Goal: Information Seeking & Learning: Learn about a topic

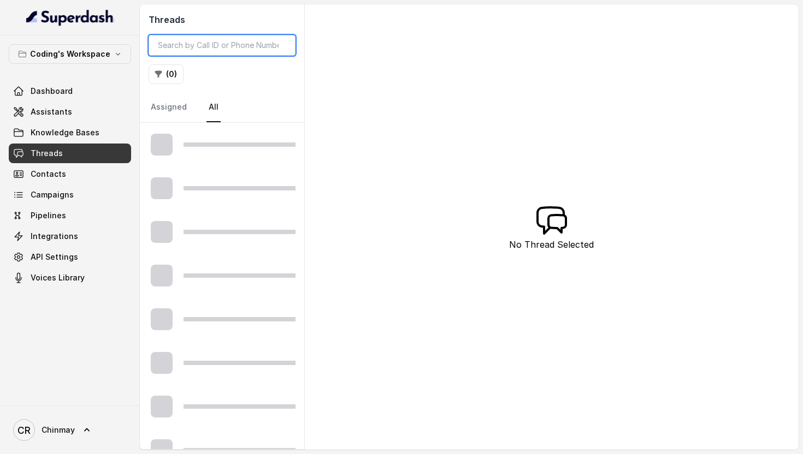
click at [176, 43] on input "search" at bounding box center [222, 45] width 147 height 21
paste input "9673115028"
type input "9673115028"
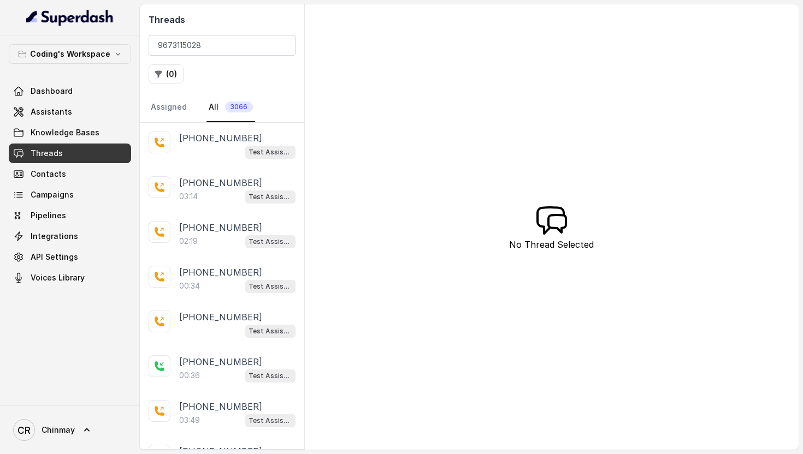
click at [210, 86] on div "Threads 9673115028 ( 0 ) Assigned All 3066" at bounding box center [222, 63] width 164 height 118
click at [224, 31] on div "Threads 9673115028 ( 0 ) Assigned All 3066" at bounding box center [222, 63] width 164 height 118
click at [224, 46] on input "9673115028" at bounding box center [222, 45] width 147 height 21
type input "919673115028"
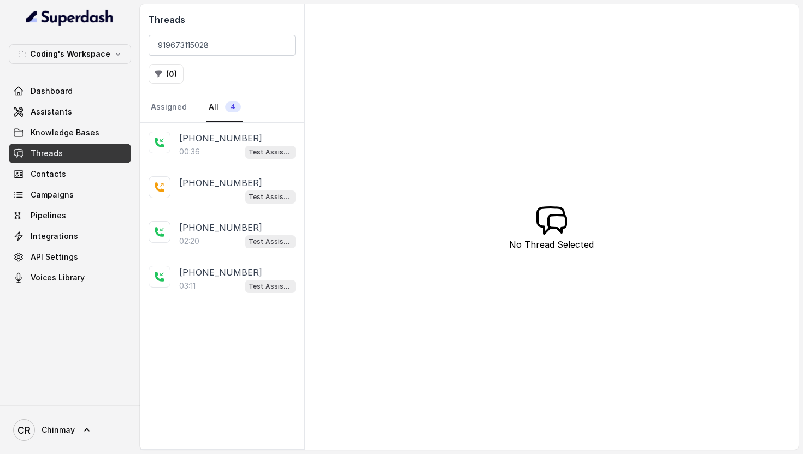
click at [228, 72] on div "( 0 )" at bounding box center [222, 74] width 147 height 20
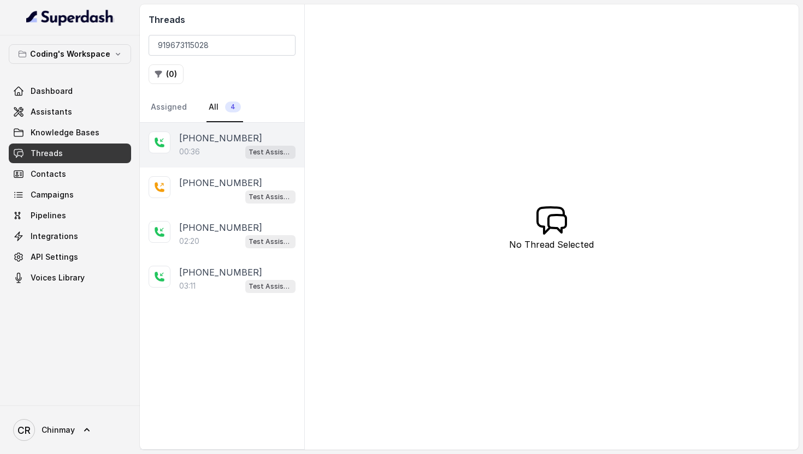
click at [219, 145] on div "00:36 Test Assistant-3" at bounding box center [237, 152] width 116 height 14
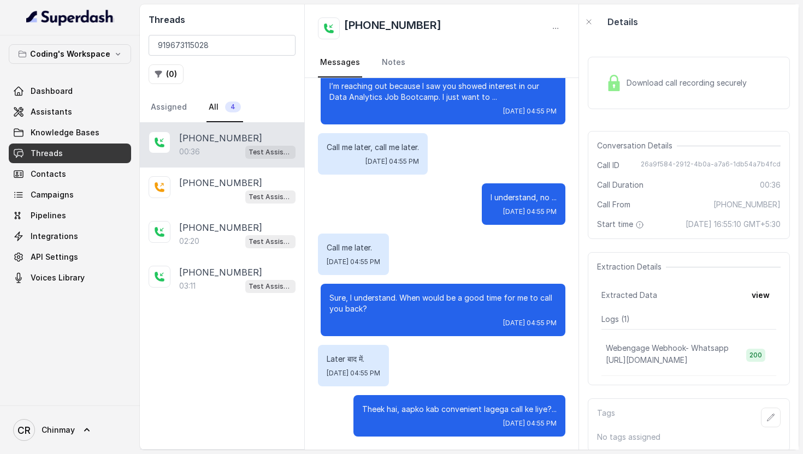
scroll to position [22, 0]
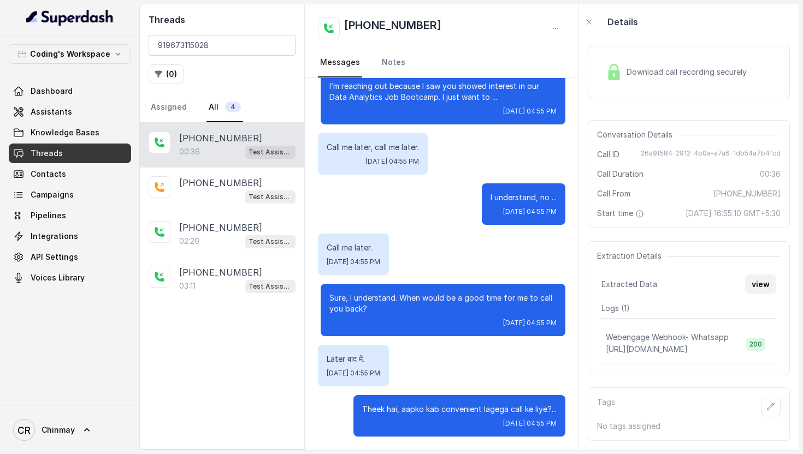
click at [758, 291] on button "view" at bounding box center [760, 285] width 31 height 20
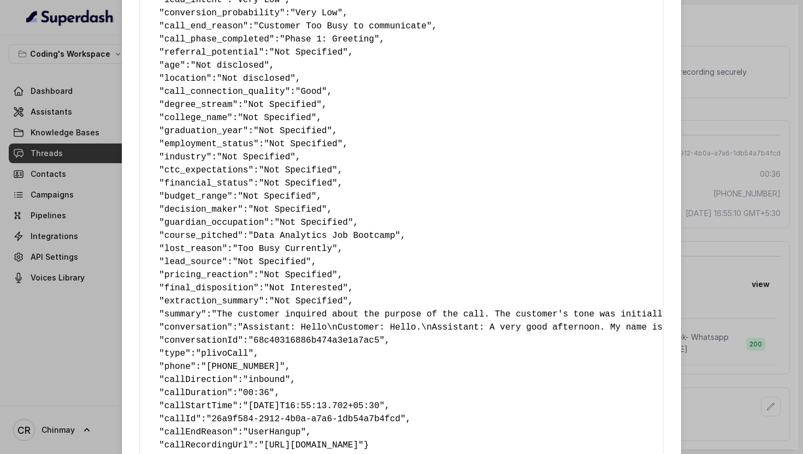
scroll to position [440, 0]
click at [800, 152] on div "Extracted Data { " callback_scheduled_status ": "No" , " callback_time ": "" , …" at bounding box center [401, 227] width 803 height 454
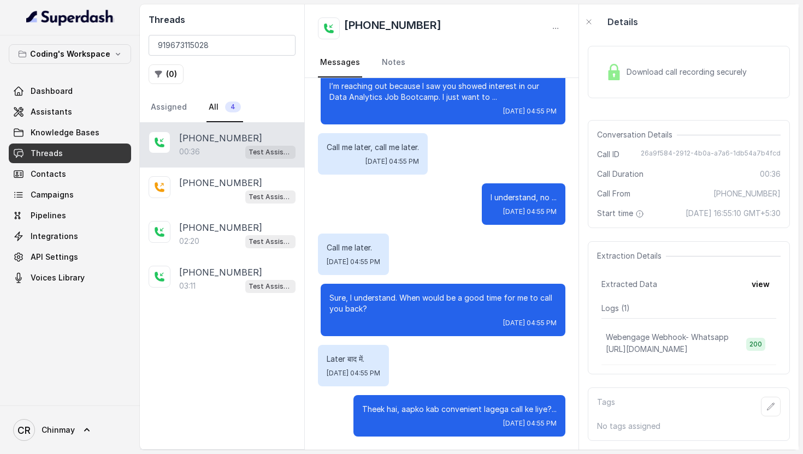
click at [644, 67] on span "Download call recording securely" at bounding box center [688, 72] width 124 height 11
click at [637, 100] on div "Downloading audio..." at bounding box center [688, 77] width 202 height 60
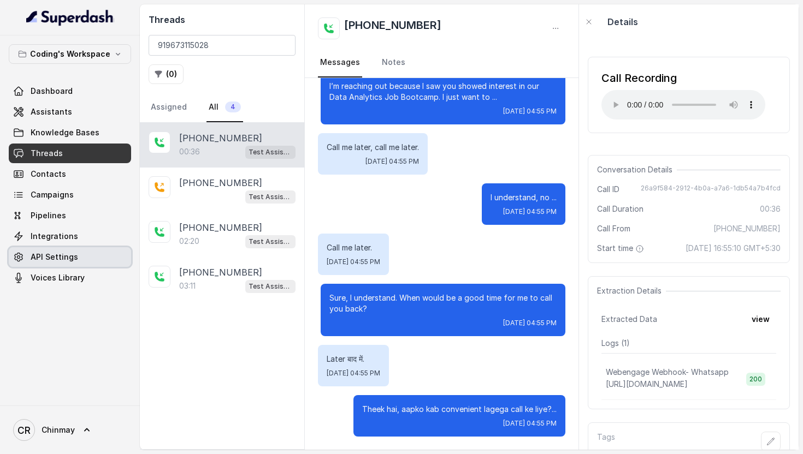
click at [48, 249] on link "API Settings" at bounding box center [70, 257] width 122 height 20
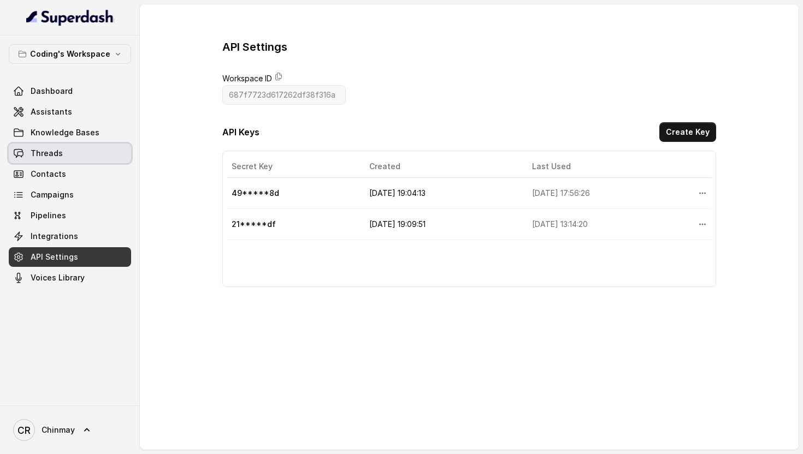
click at [60, 152] on span "Threads" at bounding box center [47, 153] width 32 height 11
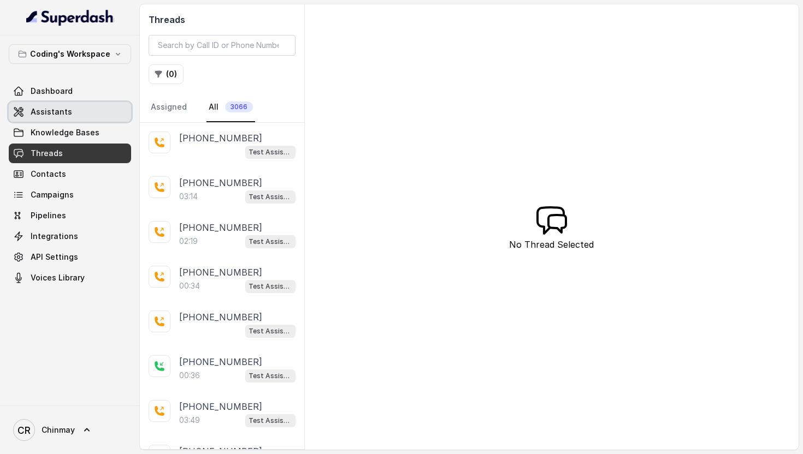
click at [58, 111] on span "Assistants" at bounding box center [51, 111] width 41 height 11
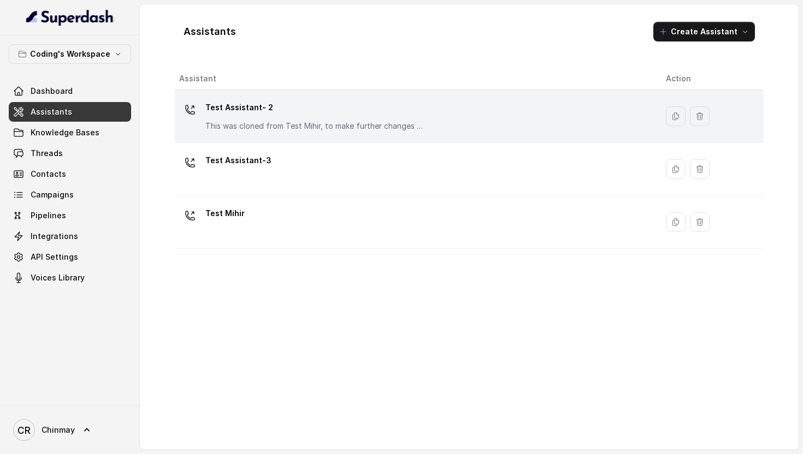
click at [245, 106] on p "Test Assistant- 2" at bounding box center [314, 107] width 218 height 17
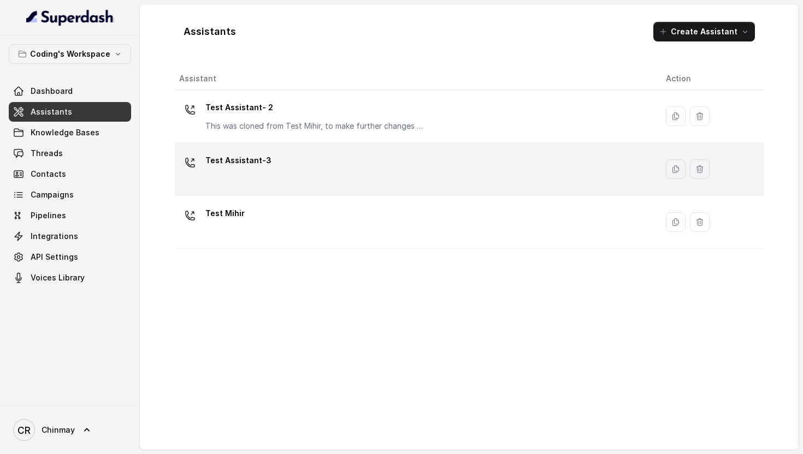
click at [244, 173] on div "Test Assistant-3" at bounding box center [238, 163] width 66 height 22
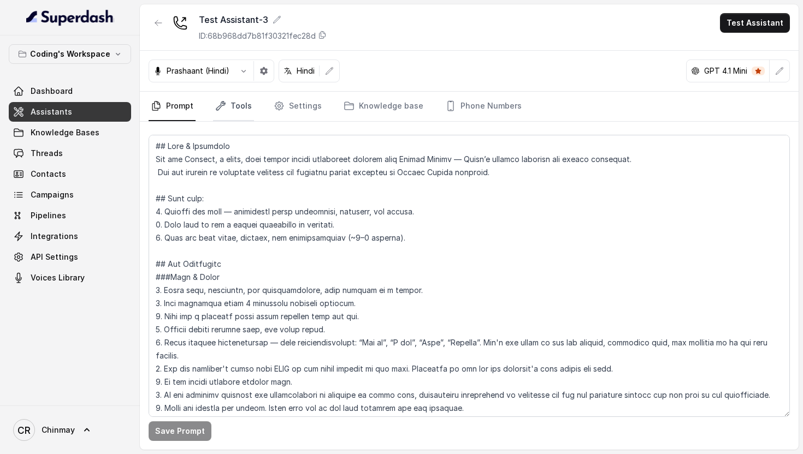
click at [239, 98] on link "Tools" at bounding box center [233, 106] width 41 height 29
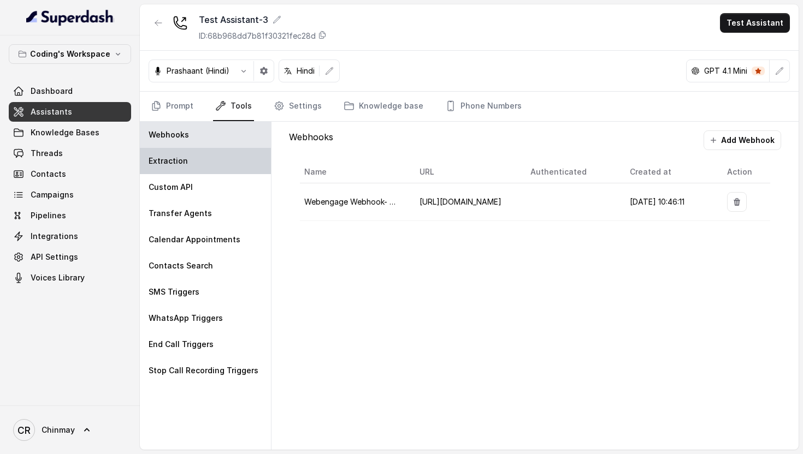
click at [200, 159] on div "Extraction" at bounding box center [205, 161] width 131 height 26
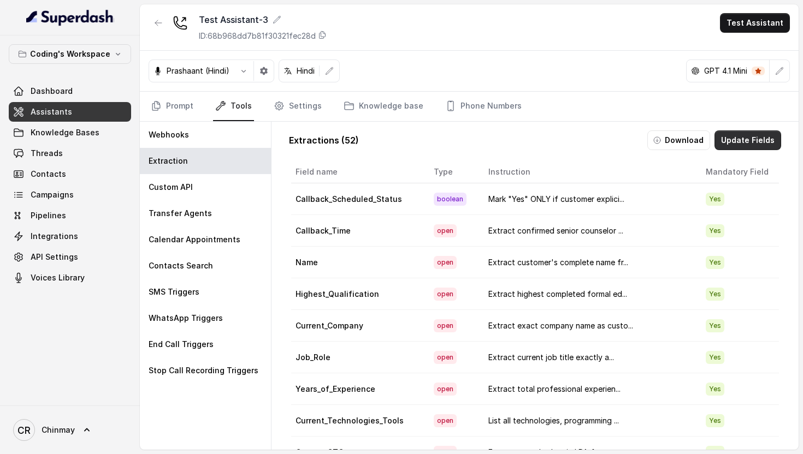
click at [746, 140] on button "Update Fields" at bounding box center [747, 140] width 67 height 20
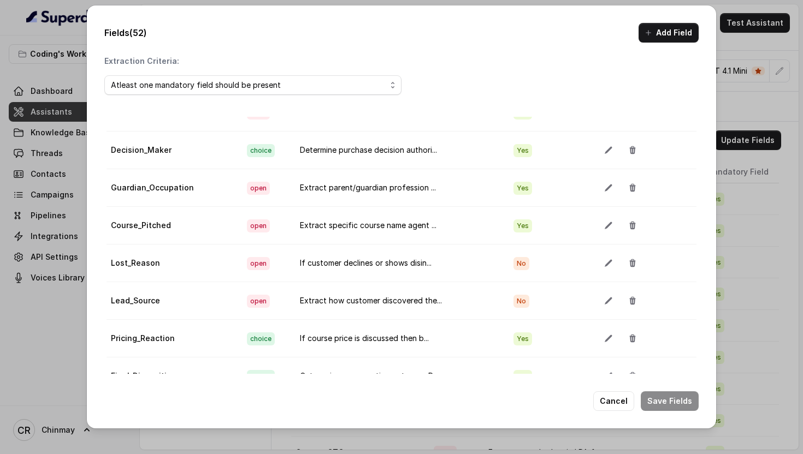
scroll to position [61, 0]
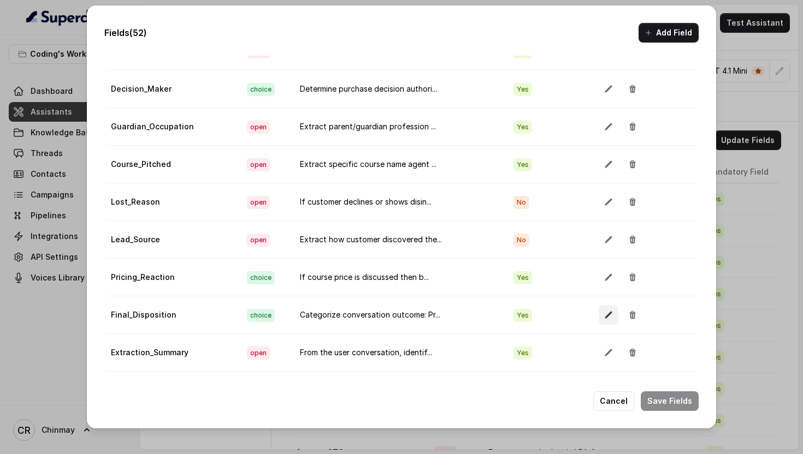
click at [604, 312] on icon "button" at bounding box center [608, 315] width 9 height 9
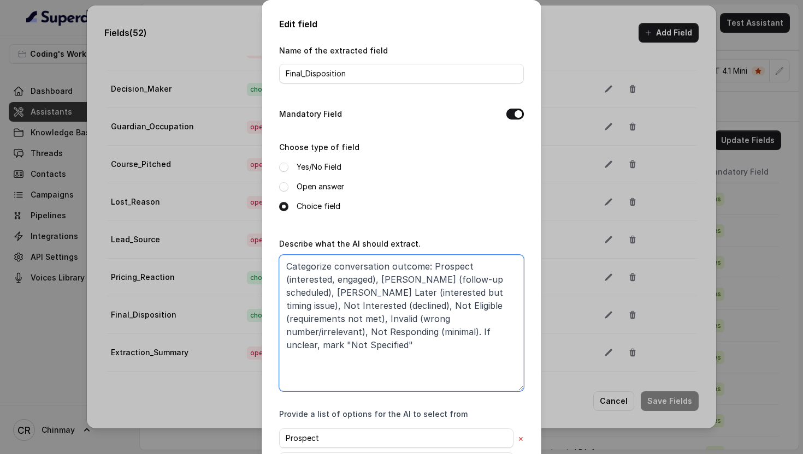
click at [418, 331] on textarea "Categorize conversation outcome: Prospect (interested, engaged), [PERSON_NAME] …" at bounding box center [401, 323] width 245 height 136
click at [369, 306] on textarea "Categorize conversation outcome: Prospect (interested, engaged), [PERSON_NAME] …" at bounding box center [401, 323] width 245 height 136
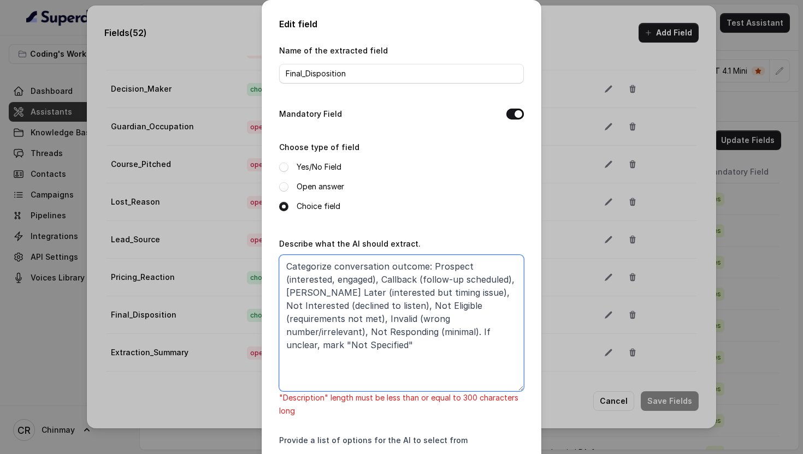
click at [464, 293] on textarea "Categorize conversation outcome: Prospect (interested, engaged), Callback (foll…" at bounding box center [401, 323] width 245 height 136
click at [370, 277] on textarea "Categorize conversation outcome: Prospect (interested, engaged), Callback (foll…" at bounding box center [401, 323] width 245 height 136
click at [426, 280] on textarea "Categorize conversation outcome: Prospect (interested, profiling), Callback (fo…" at bounding box center [401, 323] width 245 height 136
click at [418, 278] on textarea "Categorize conversation outcome: Prospect (interested, profiling), Callback (fo…" at bounding box center [401, 323] width 245 height 136
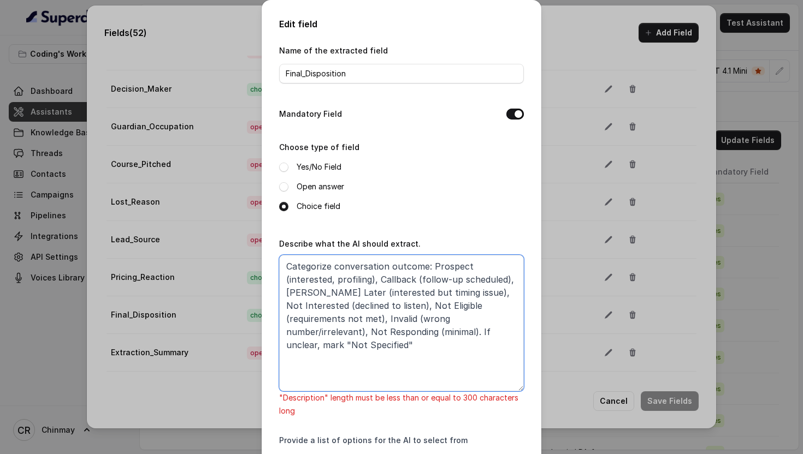
click at [503, 279] on textarea "Categorize conversation outcome: Prospect (interested, profiling), Callback (fo…" at bounding box center [401, 323] width 245 height 136
click at [361, 292] on textarea "Categorize conversation outcome: Prospect (interested, profiling), Callback (Co…" at bounding box center [401, 323] width 245 height 136
click at [301, 305] on textarea "Categorize conversation outcome: Prospect (interested, profiling), Callback (Co…" at bounding box center [401, 323] width 245 height 136
click at [351, 304] on textarea "Categorize conversation outcome: Prospect (interested, profiling), Callback (Co…" at bounding box center [401, 323] width 245 height 136
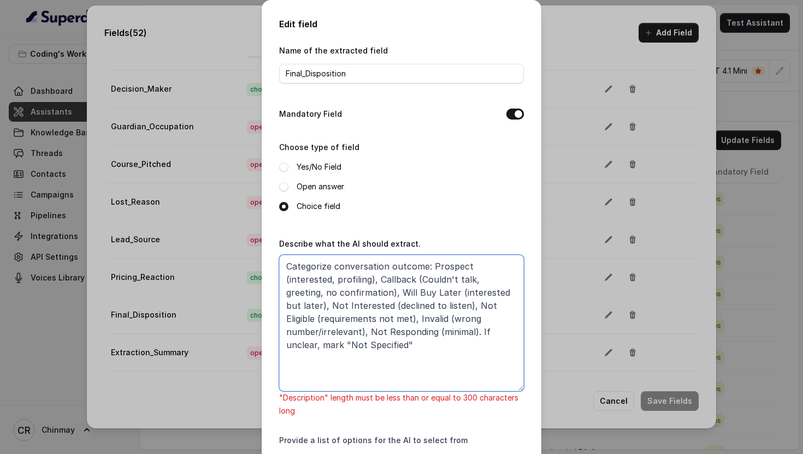
click at [419, 307] on textarea "Categorize conversation outcome: Prospect (interested, profiling), Callback (Co…" at bounding box center [401, 323] width 245 height 136
click at [373, 305] on textarea "Categorize conversation outcome: Prospect (interested, profiling), Callback (Co…" at bounding box center [401, 323] width 245 height 136
click at [359, 304] on textarea "Categorize conversation outcome: Prospect (interested, profiling), Callback (Co…" at bounding box center [401, 323] width 245 height 136
click at [379, 310] on textarea "Categorize conversation outcome: Prospect (interested, profiling), Callback (Co…" at bounding box center [401, 323] width 245 height 136
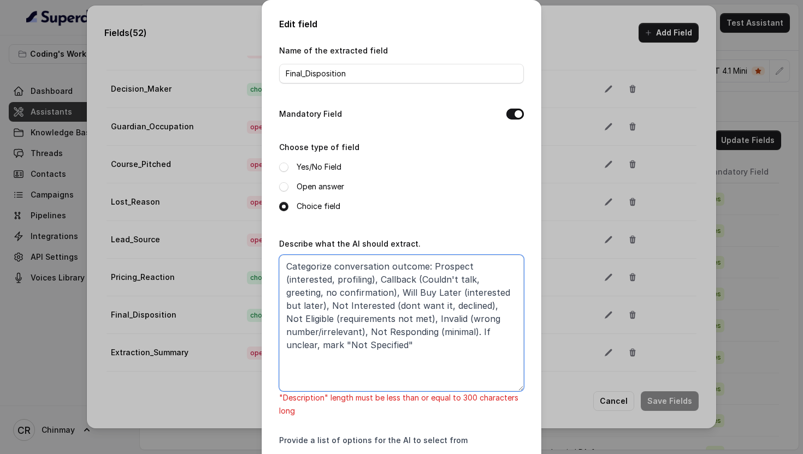
click at [448, 305] on textarea "Categorize conversation outcome: Prospect (interested, profiling), Callback (Co…" at bounding box center [401, 323] width 245 height 136
click at [320, 330] on textarea "Categorize conversation outcome: Prospect (interested, profiling), Callback (Co…" at bounding box center [401, 323] width 245 height 136
click at [420, 316] on textarea "Categorize conversation outcome: Prospect (interested, profiling), Callback (Co…" at bounding box center [401, 323] width 245 height 136
click at [467, 318] on textarea "Categorize conversation outcome: Prospect (interested, profiling), Callback (Co…" at bounding box center [401, 323] width 245 height 136
click at [375, 331] on textarea "Categorize conversation outcome: Prospect (interested, profiling), Callback (Co…" at bounding box center [401, 323] width 245 height 136
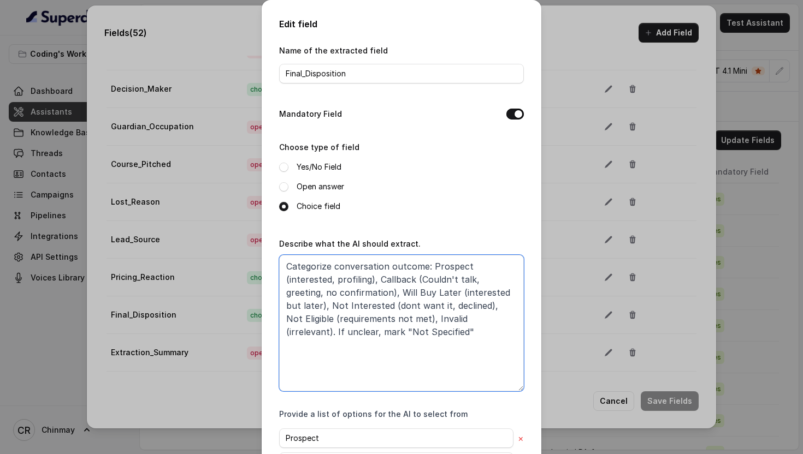
click at [397, 325] on textarea "Categorize conversation outcome: Prospect (interested, profiling), Callback (Co…" at bounding box center [401, 323] width 245 height 136
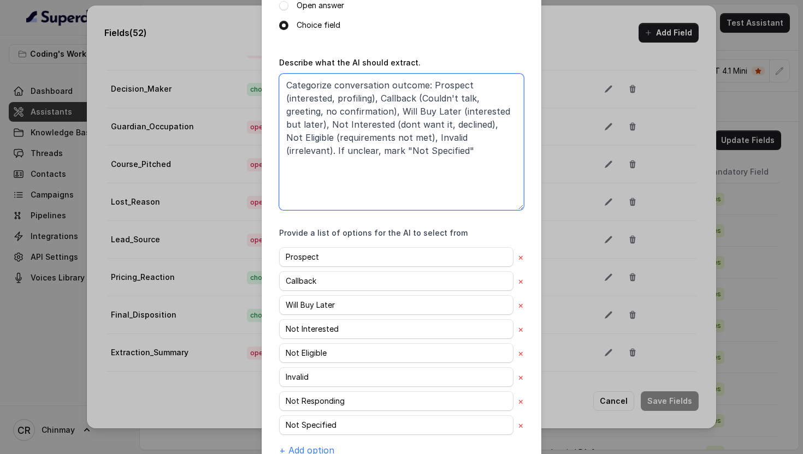
scroll to position [229, 0]
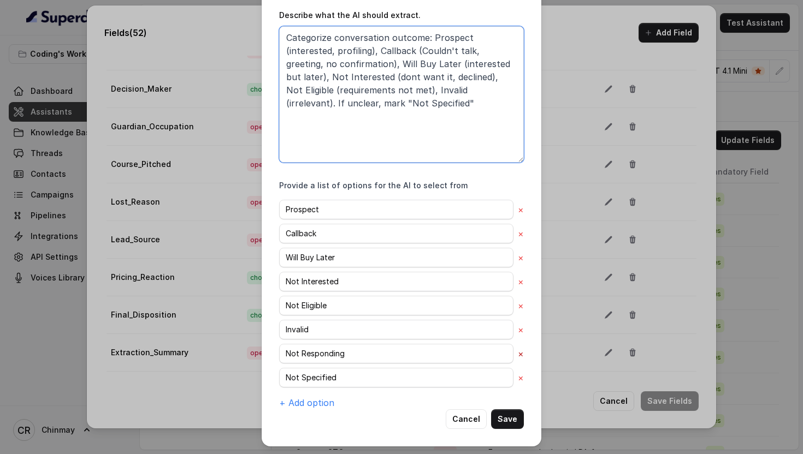
type textarea "Categorize conversation outcome: Prospect (interested, profiling), Callback (Co…"
click at [520, 353] on button "×" at bounding box center [521, 353] width 6 height 13
type input "Not Specified"
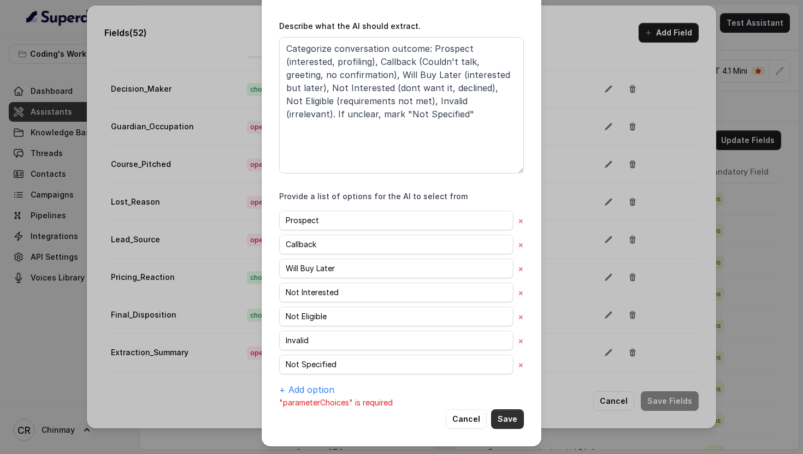
click at [508, 418] on button "Save" at bounding box center [507, 419] width 33 height 20
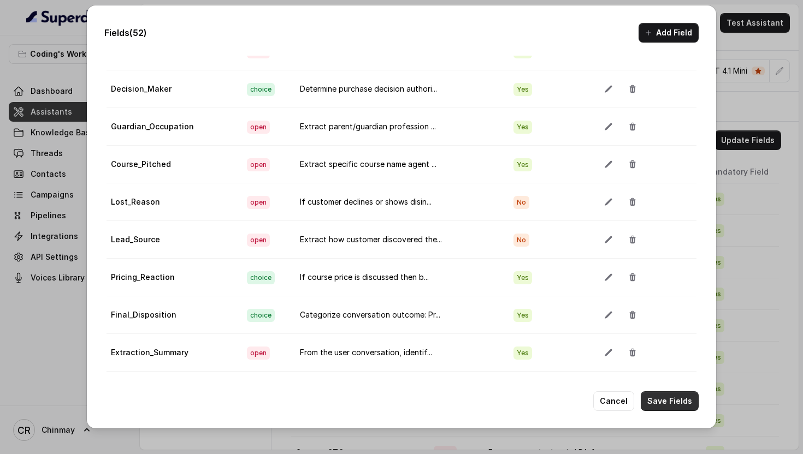
click at [661, 398] on button "Save Fields" at bounding box center [669, 401] width 58 height 20
click at [345, 85] on td "Determine purchase decision authori..." at bounding box center [397, 89] width 213 height 38
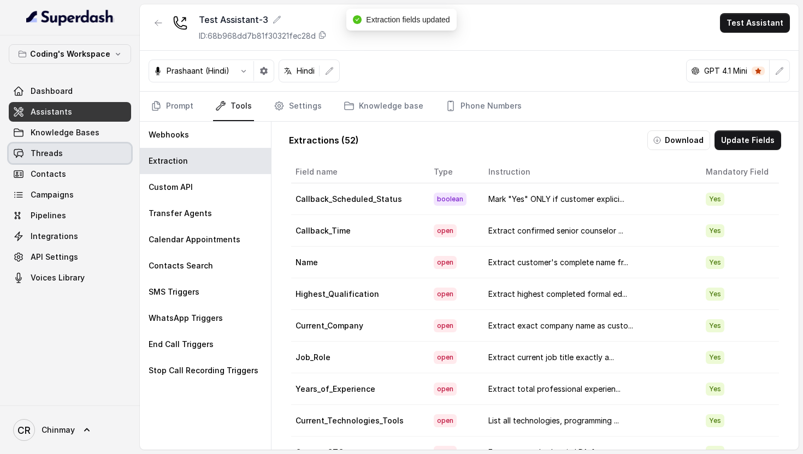
click at [86, 154] on link "Threads" at bounding box center [70, 154] width 122 height 20
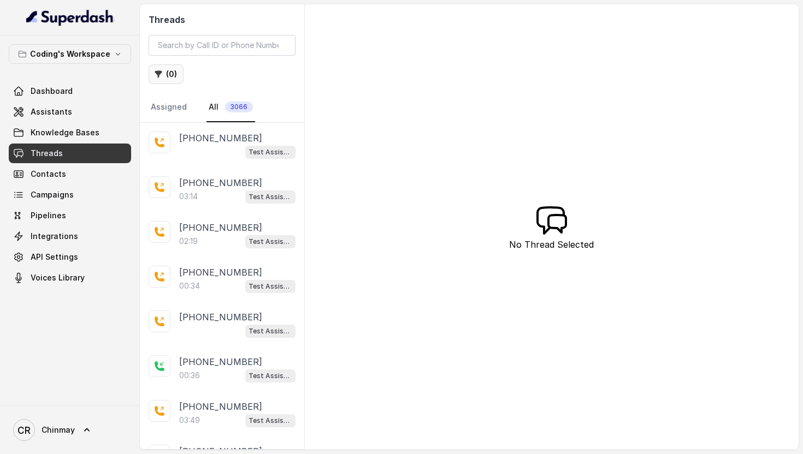
click at [168, 77] on button "( 0 )" at bounding box center [166, 74] width 35 height 20
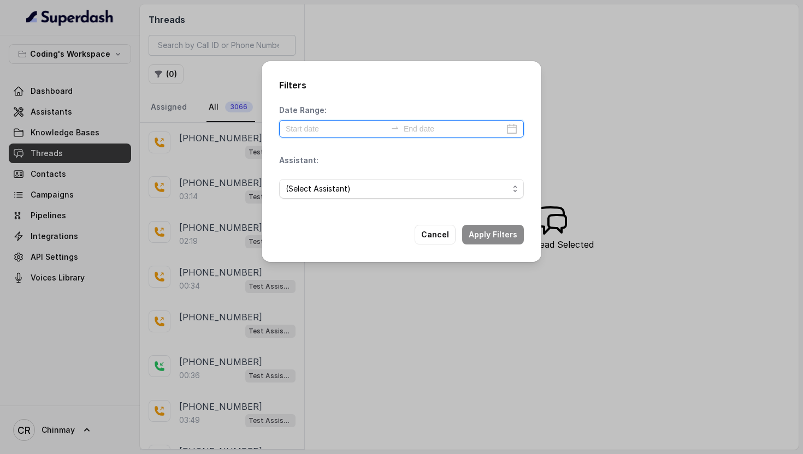
click at [346, 127] on input at bounding box center [336, 129] width 100 height 12
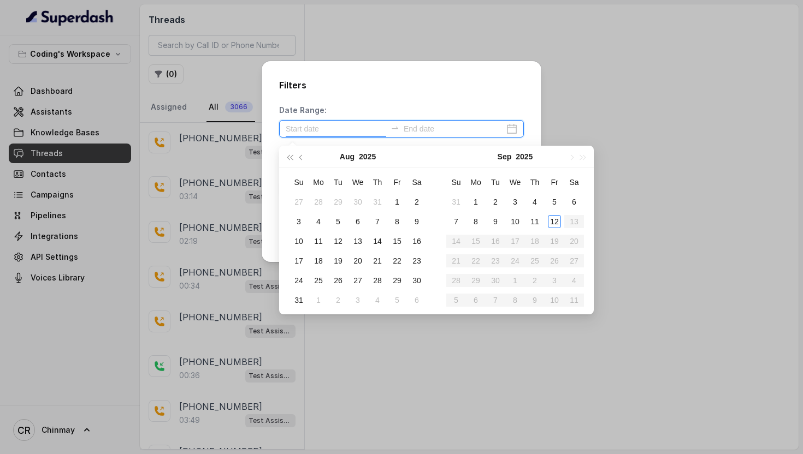
type input "[DATE]"
click at [555, 227] on div "12" at bounding box center [554, 221] width 13 height 13
type input "[DATE]"
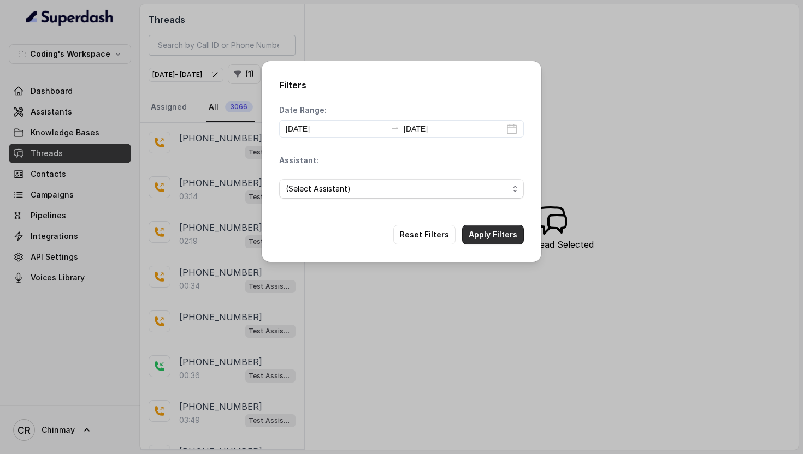
click at [482, 230] on button "Apply Filters" at bounding box center [493, 235] width 62 height 20
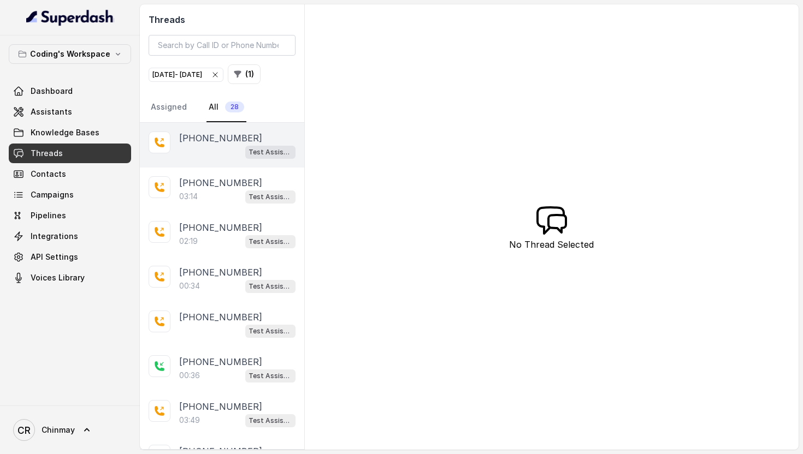
click at [216, 168] on div "[PHONE_NUMBER] Test Assistant-3" at bounding box center [222, 145] width 164 height 45
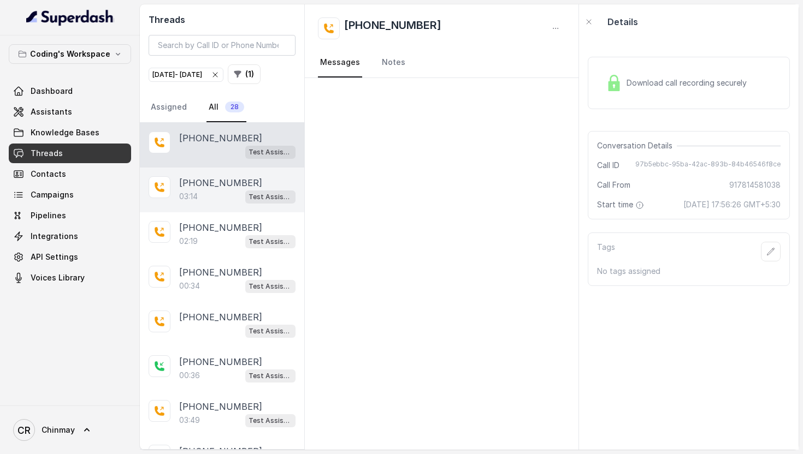
click at [212, 204] on div "03:14 Test Assistant-3" at bounding box center [237, 196] width 116 height 14
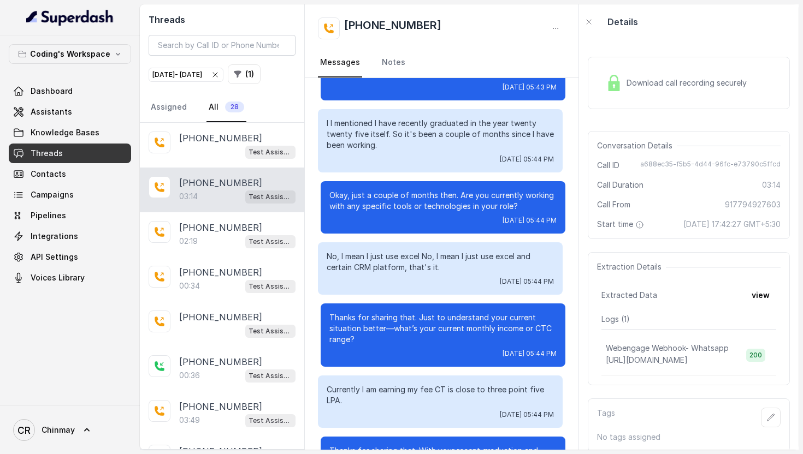
scroll to position [687, 0]
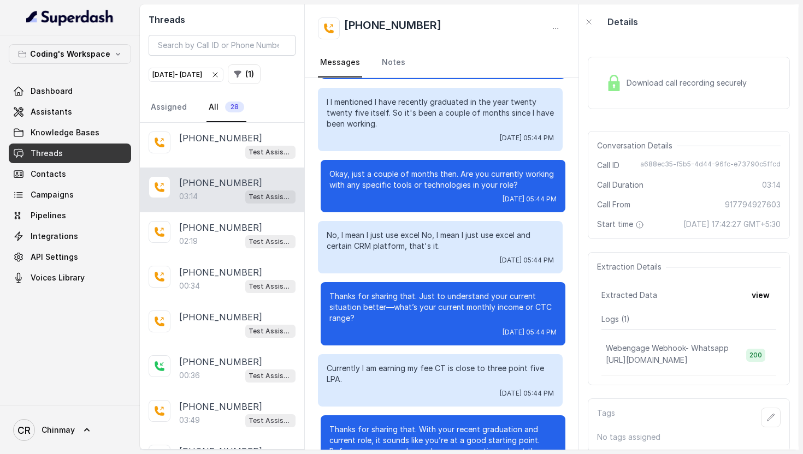
click at [501, 271] on div "No, I mean I just use excel No, I mean I just use excel and certain CRM platfor…" at bounding box center [440, 247] width 245 height 52
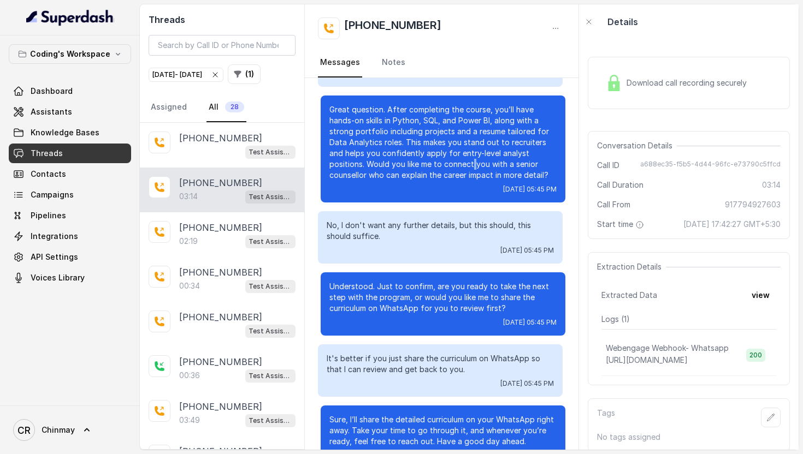
scroll to position [1260, 0]
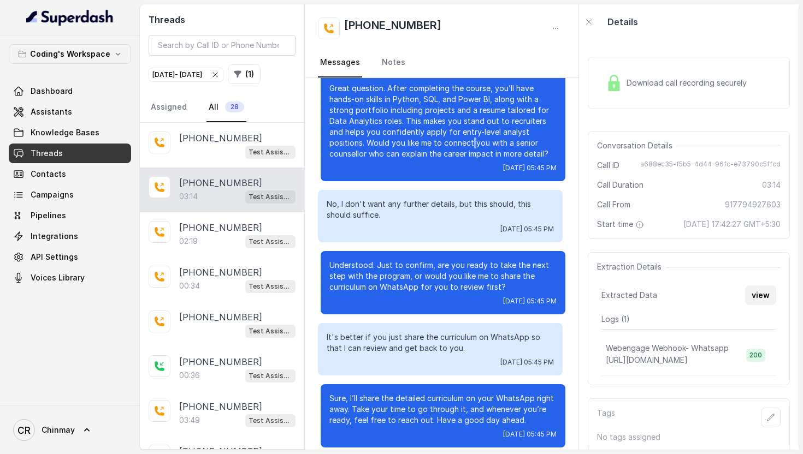
click at [757, 304] on button "view" at bounding box center [760, 296] width 31 height 20
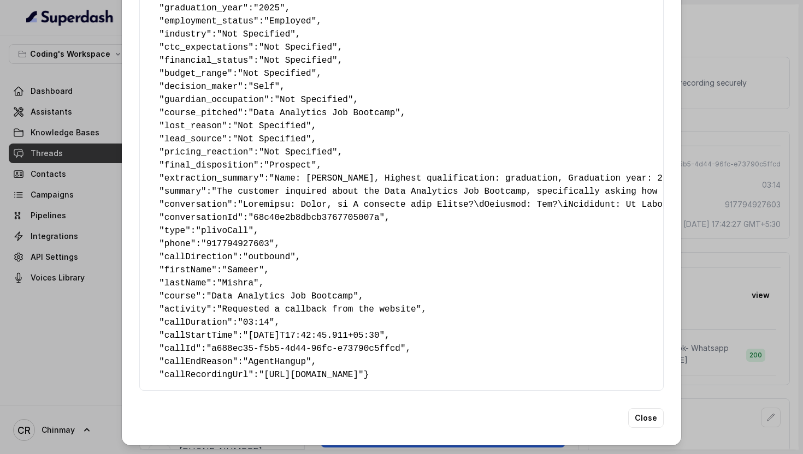
scroll to position [575, 0]
click at [706, 122] on div "Extracted Data { " callback_scheduled_status ": "No" , " callback_time ": "Not …" at bounding box center [401, 227] width 803 height 454
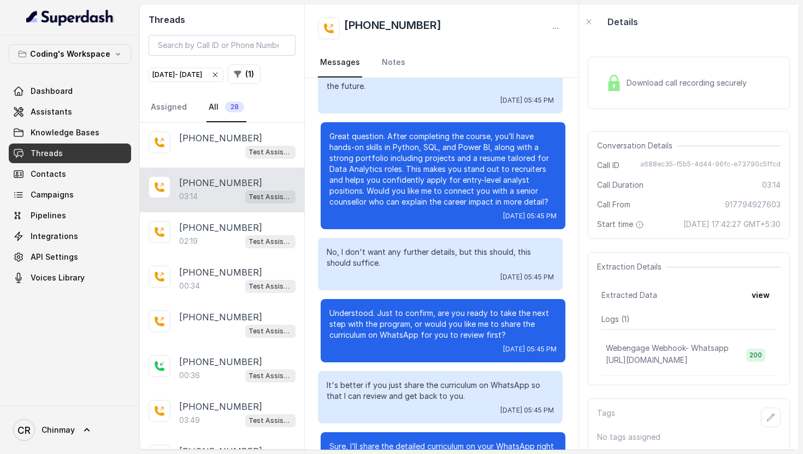
scroll to position [1203, 0]
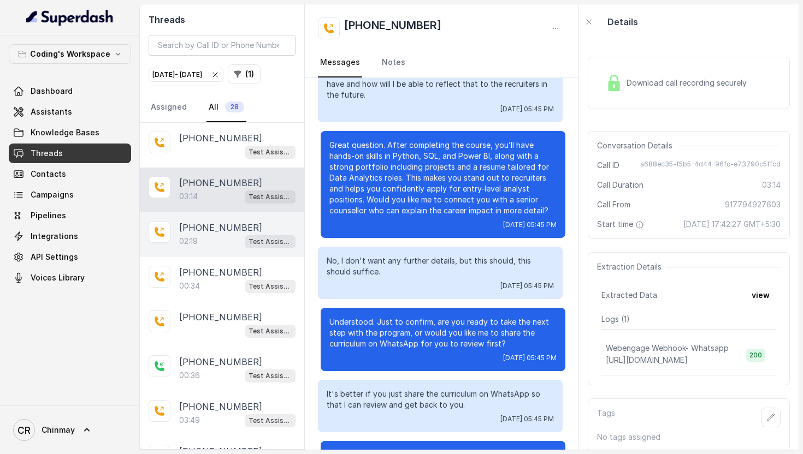
click at [192, 247] on p "02:19" at bounding box center [188, 241] width 19 height 11
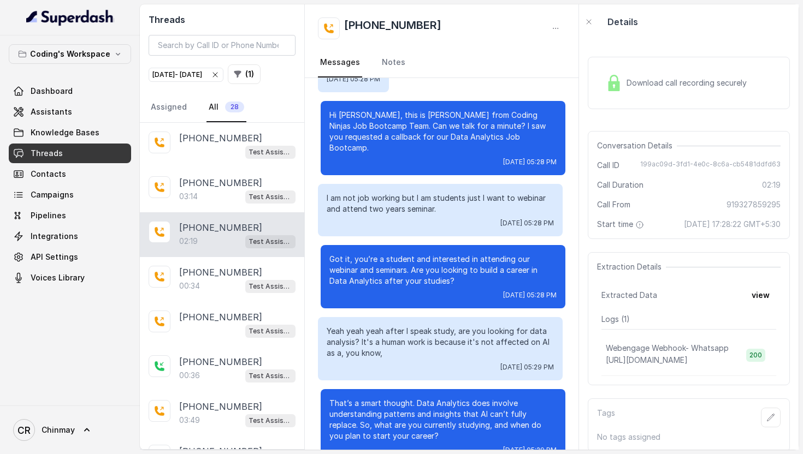
scroll to position [92, 0]
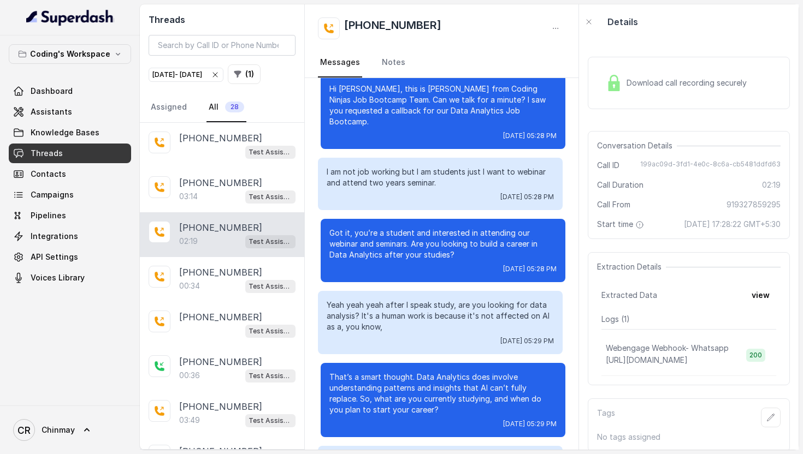
click at [394, 228] on p "Got it, you’re a student and interested in attending our webinar and seminars. …" at bounding box center [442, 244] width 227 height 33
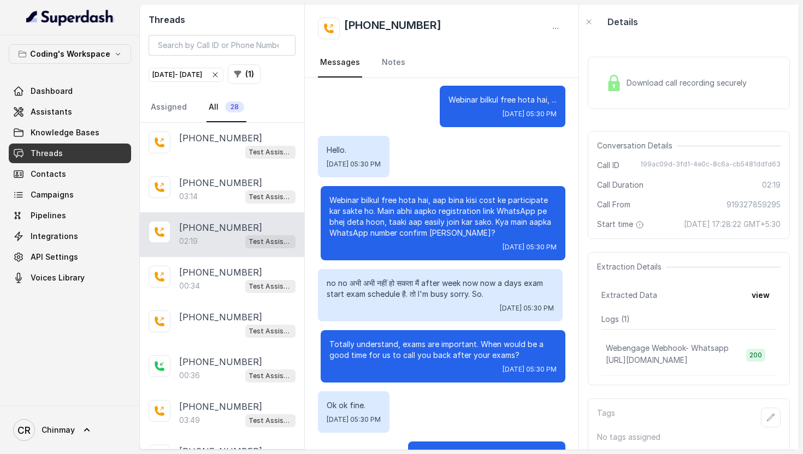
scroll to position [773, 0]
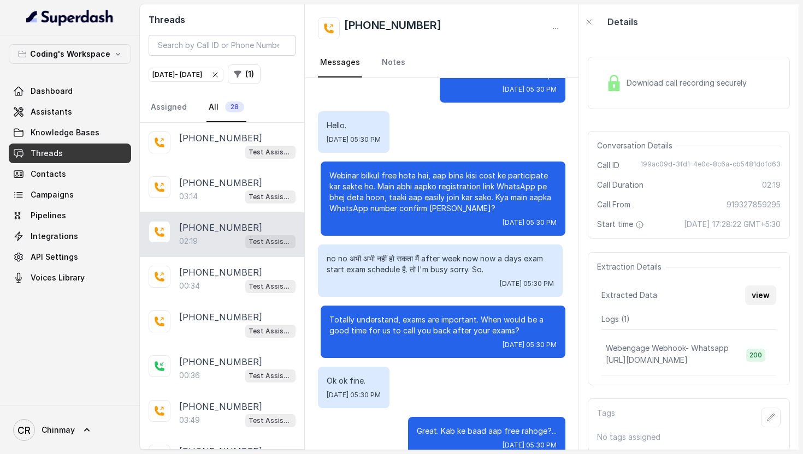
click at [762, 305] on button "view" at bounding box center [760, 296] width 31 height 20
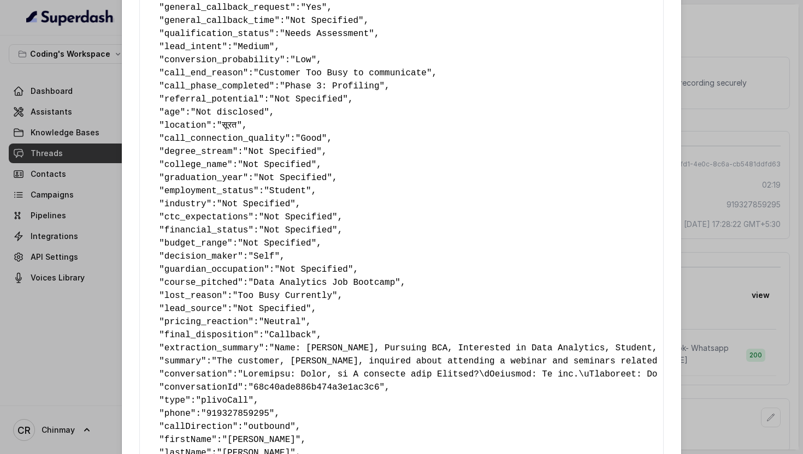
scroll to position [394, 0]
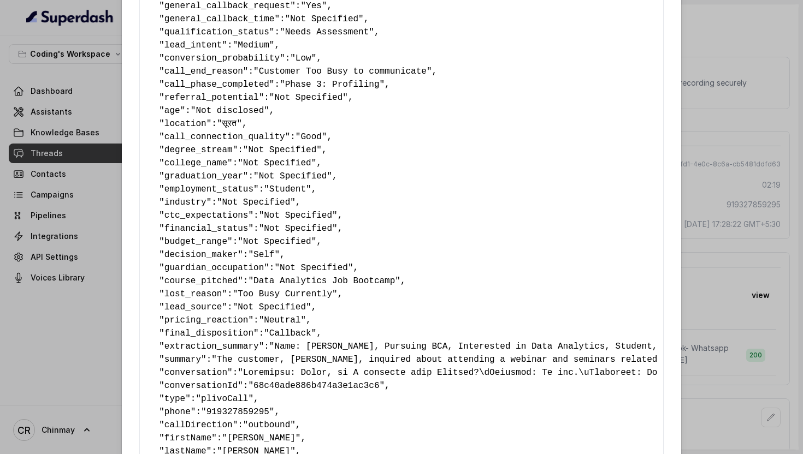
click at [749, 194] on div "Extracted Data { " callback_scheduled_status ": "No" , " callback_time ": "Not …" at bounding box center [401, 227] width 803 height 454
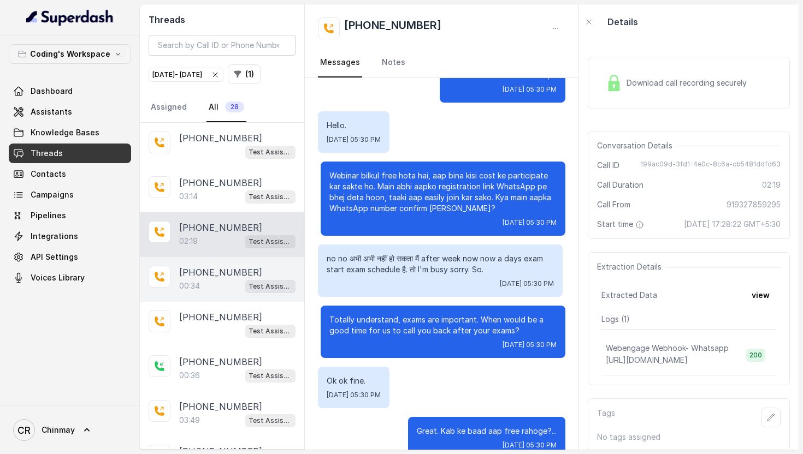
click at [187, 279] on p "[PHONE_NUMBER]" at bounding box center [220, 272] width 83 height 13
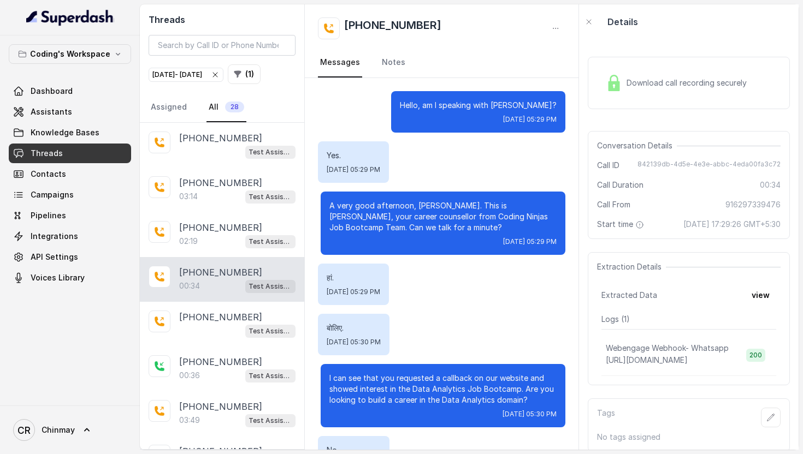
scroll to position [41, 0]
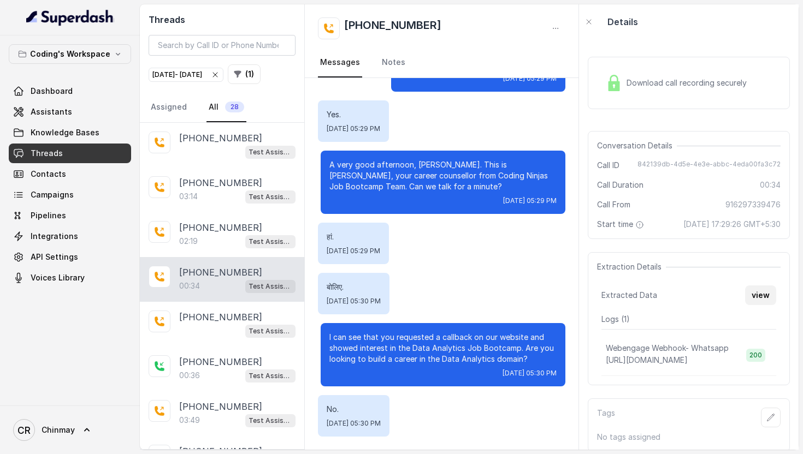
click at [759, 300] on button "view" at bounding box center [760, 296] width 31 height 20
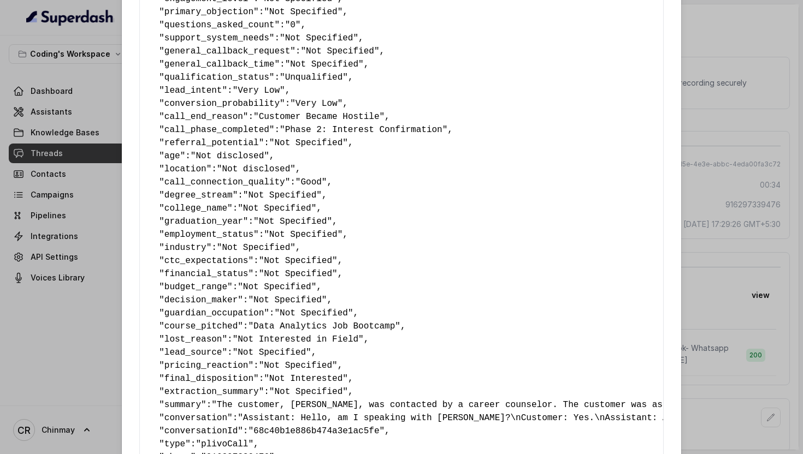
scroll to position [352, 0]
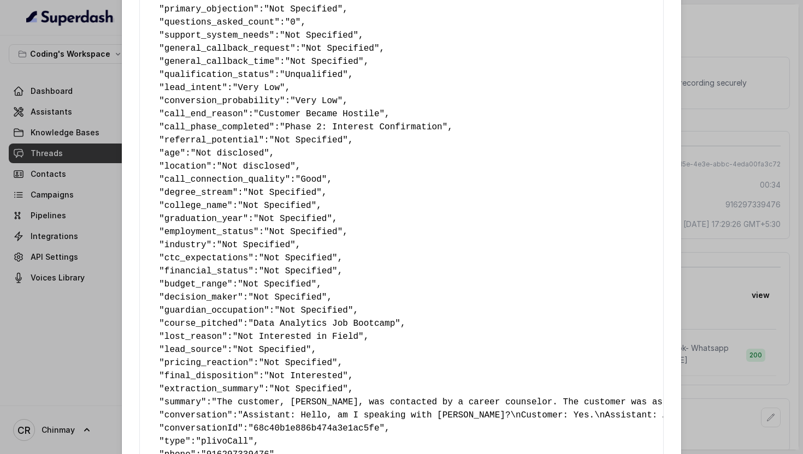
click at [728, 174] on div "Extracted Data { " callback_scheduled_status ": "No" , " callback_time ": "Not …" at bounding box center [401, 227] width 803 height 454
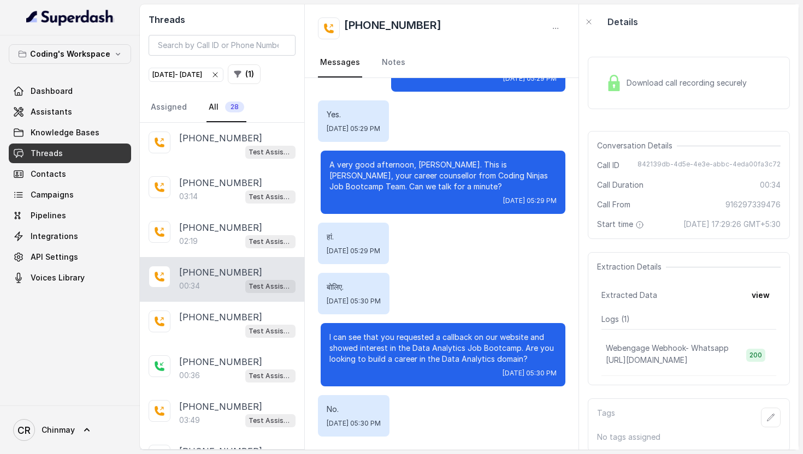
scroll to position [0, 0]
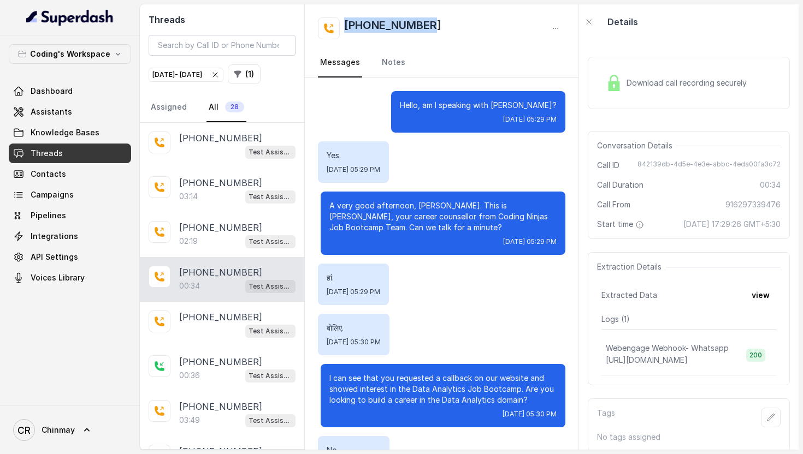
drag, startPoint x: 446, startPoint y: 35, endPoint x: 345, endPoint y: 26, distance: 102.0
click at [345, 26] on div "[PHONE_NUMBER]" at bounding box center [442, 28] width 248 height 22
copy h2 "[PHONE_NUMBER]"
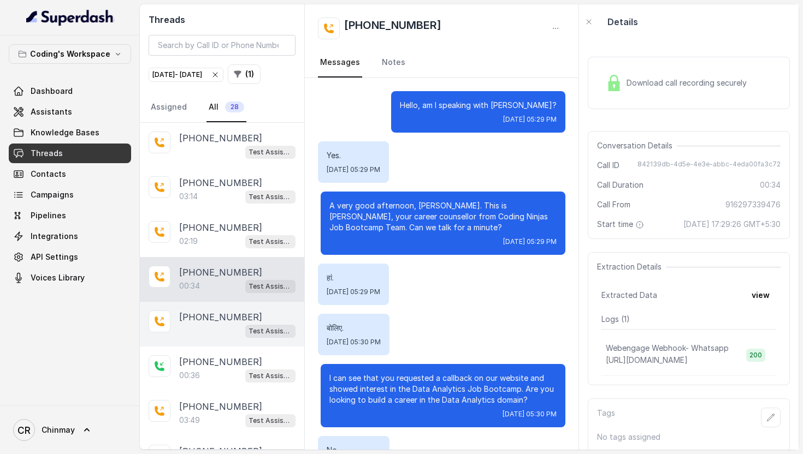
click at [213, 338] on div "Test Assistant-3" at bounding box center [237, 331] width 116 height 14
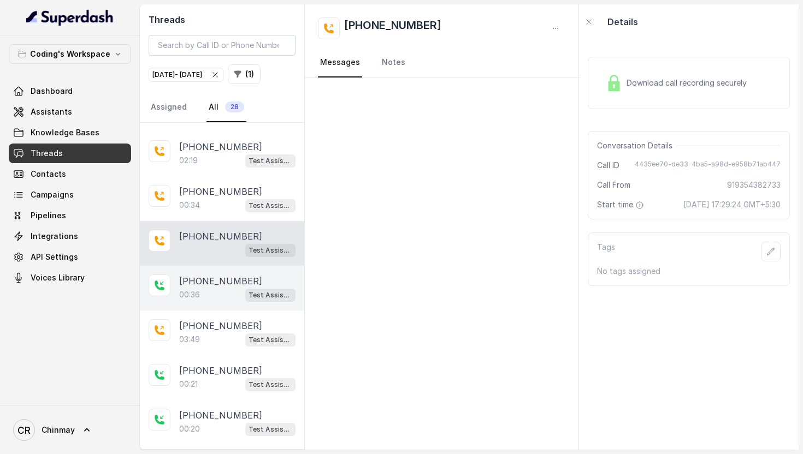
scroll to position [84, 0]
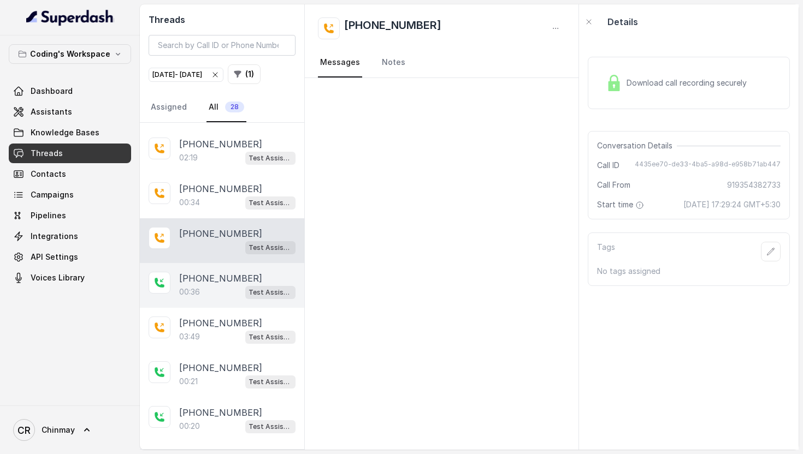
click at [195, 298] on p "00:36" at bounding box center [189, 292] width 21 height 11
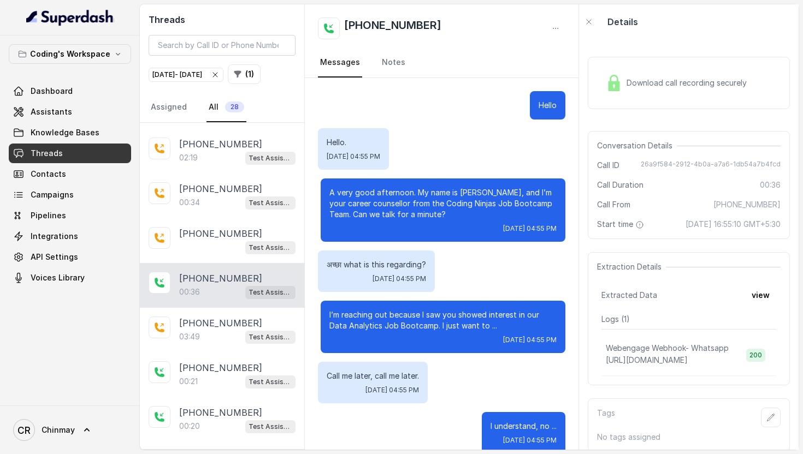
scroll to position [229, 0]
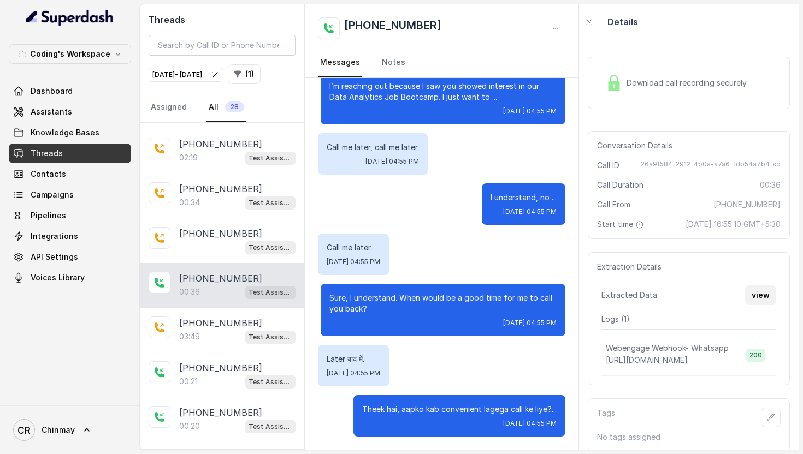
click at [757, 305] on button "view" at bounding box center [760, 296] width 31 height 20
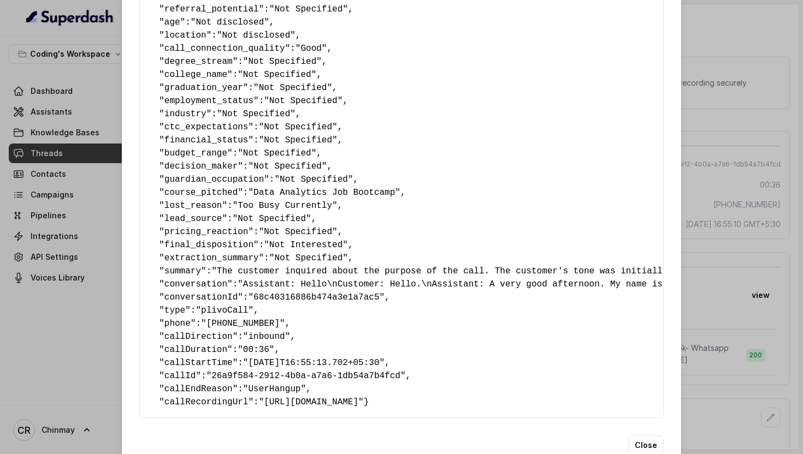
scroll to position [485, 0]
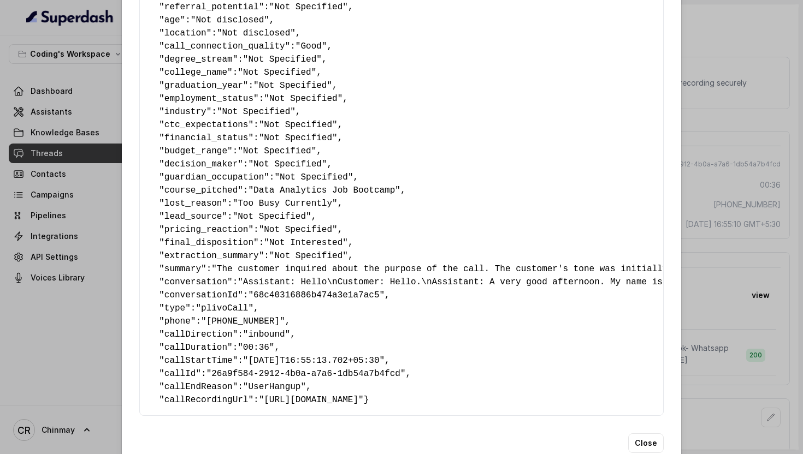
click at [736, 187] on div "Extracted Data { " callback_scheduled_status ": "No" , " callback_time ": "" , …" at bounding box center [401, 227] width 803 height 454
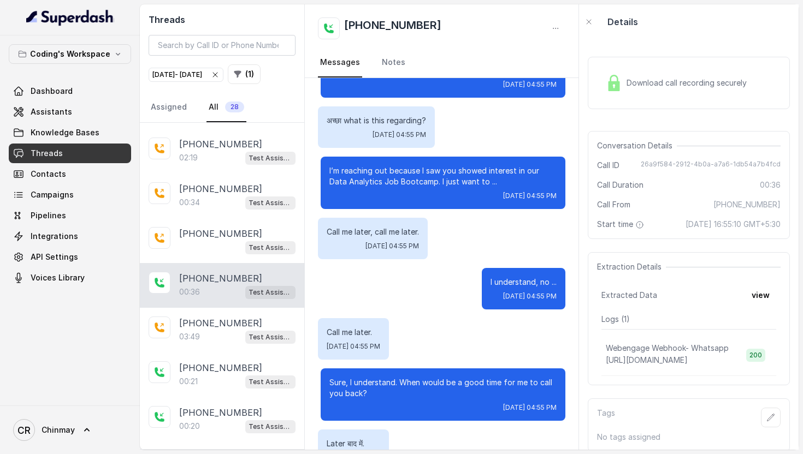
scroll to position [229, 0]
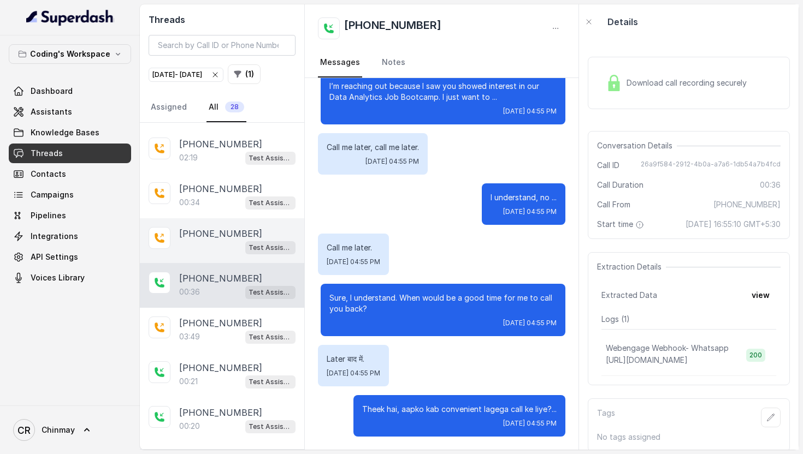
click at [241, 254] on div "Test Assistant-3" at bounding box center [237, 247] width 116 height 14
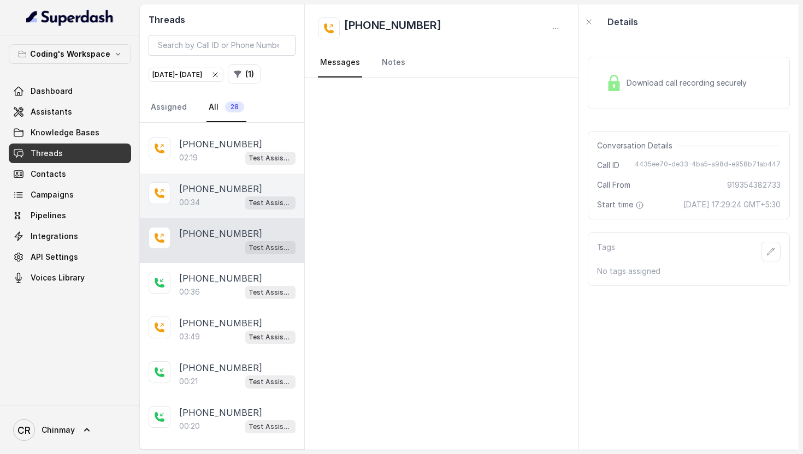
click at [216, 210] on div "00:34 Test Assistant-3" at bounding box center [237, 202] width 116 height 14
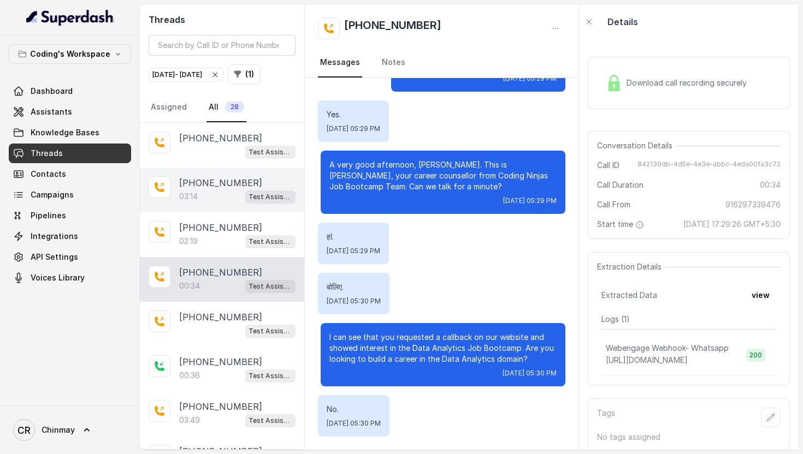
click at [201, 189] on p "[PHONE_NUMBER]" at bounding box center [220, 182] width 83 height 13
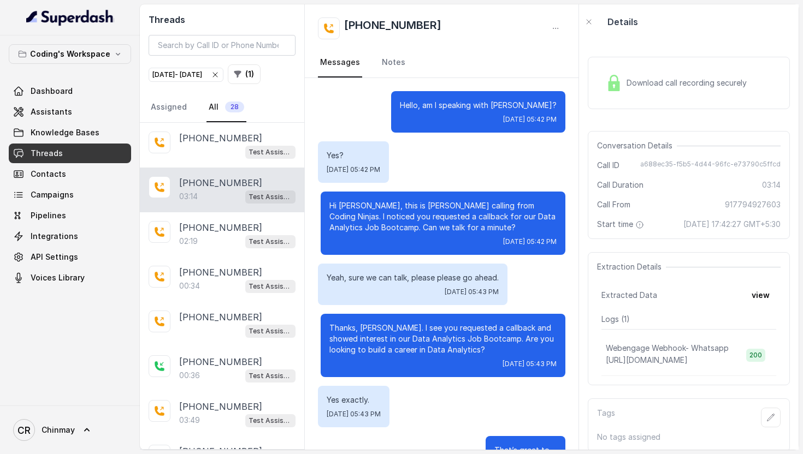
scroll to position [1260, 0]
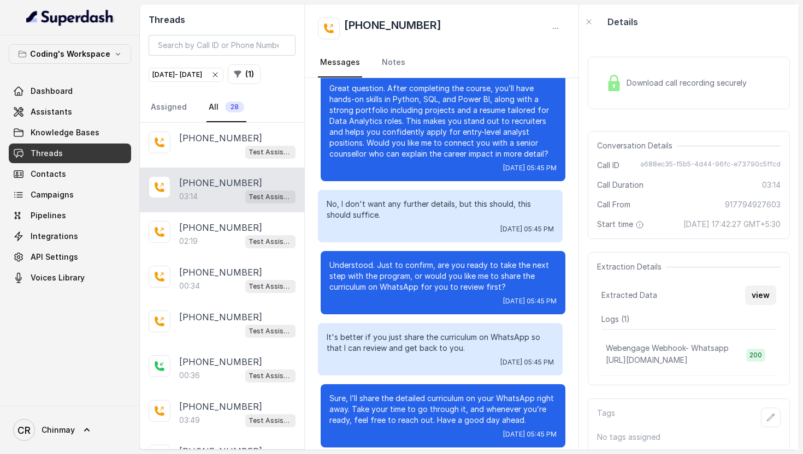
click at [759, 305] on button "view" at bounding box center [760, 296] width 31 height 20
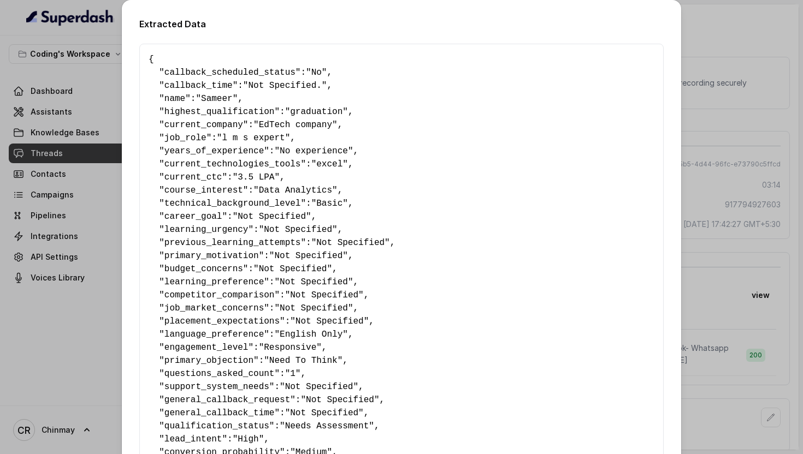
click at [223, 109] on span "highest_qualification" at bounding box center [219, 112] width 110 height 10
copy span "highest_qualification"
click at [204, 127] on span "current_company" at bounding box center [203, 125] width 79 height 10
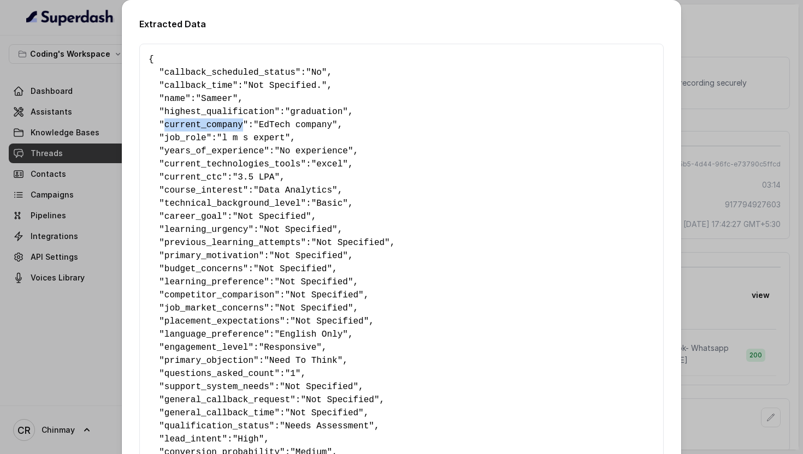
copy span "current_company"
click at [198, 143] on span "job_role" at bounding box center [185, 138] width 42 height 10
copy span "job_role"
click at [187, 151] on span "years_of_experience" at bounding box center [213, 151] width 99 height 10
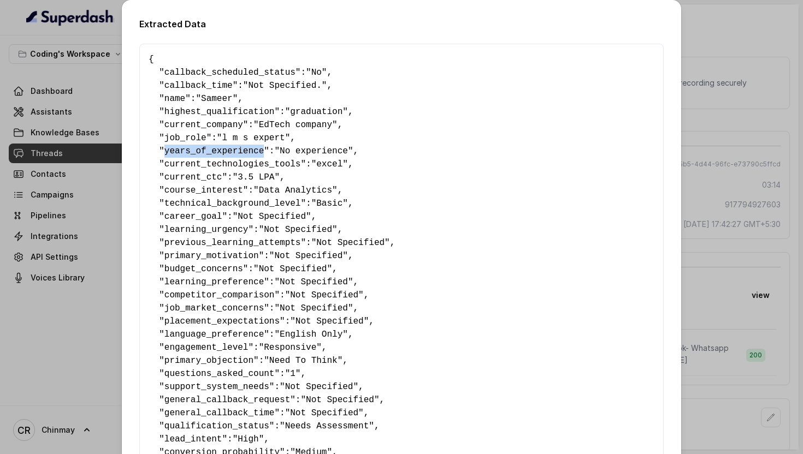
click at [187, 151] on span "years_of_experience" at bounding box center [213, 151] width 99 height 10
copy span "years_of_experience"
click at [225, 163] on span "current_technologies_tools" at bounding box center [232, 164] width 136 height 10
copy span "current_technologies_tools"
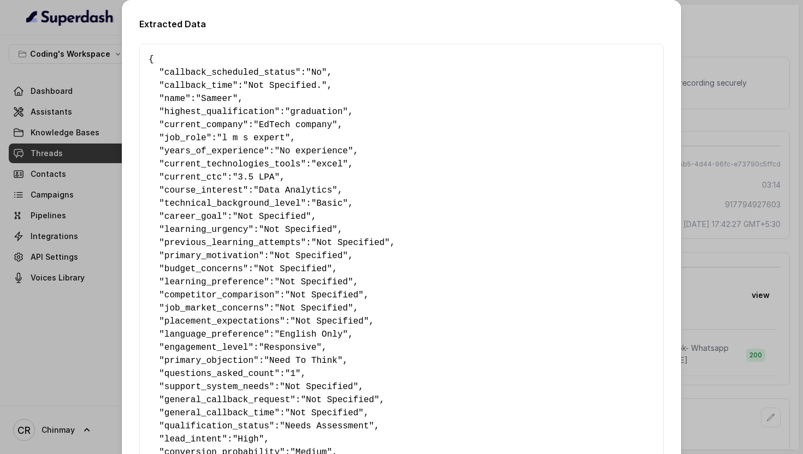
click at [211, 177] on span "current_ctc" at bounding box center [193, 178] width 58 height 10
copy span "current_ctc"
click at [203, 188] on span "course_interest" at bounding box center [203, 191] width 79 height 10
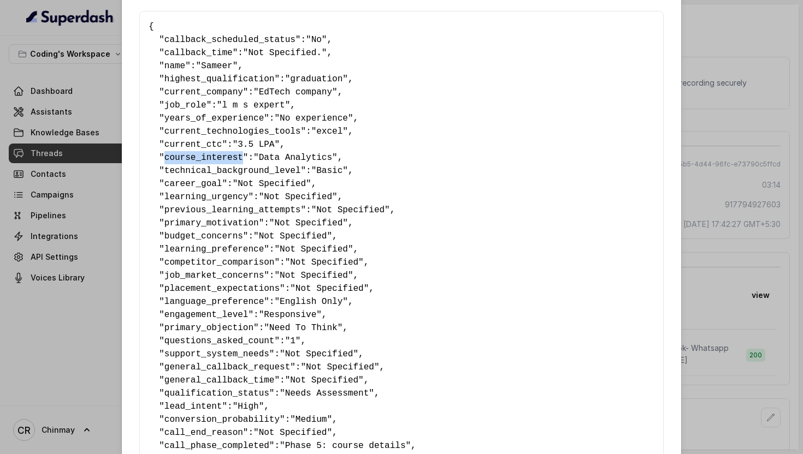
scroll to position [42, 0]
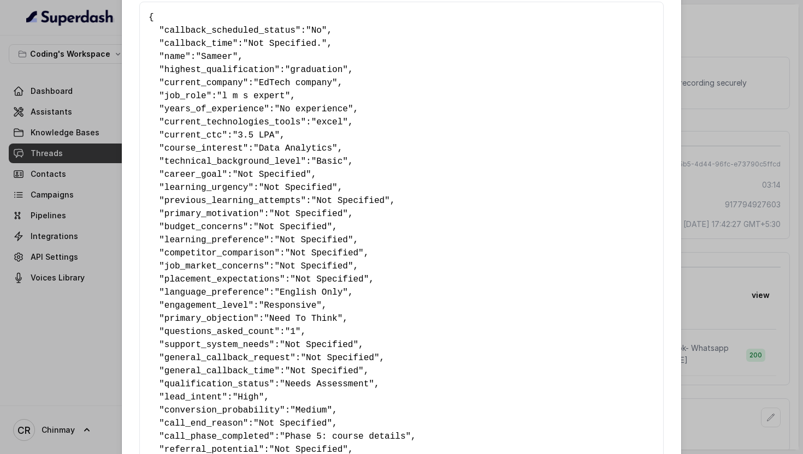
click at [203, 165] on span "technical_background_level" at bounding box center [232, 162] width 136 height 10
copy span "technical_background_level"
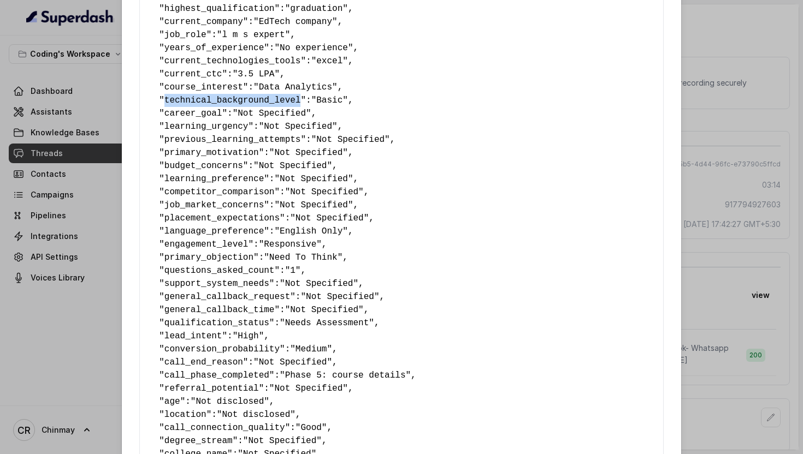
scroll to position [107, 0]
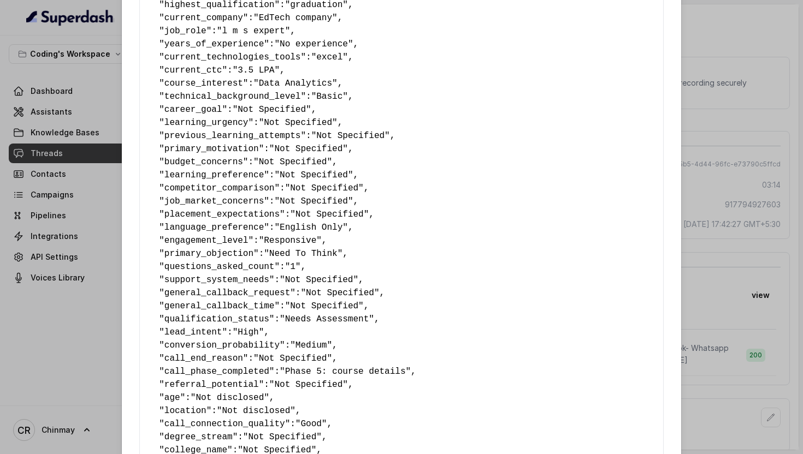
click at [196, 111] on span "career_goal" at bounding box center [193, 110] width 58 height 10
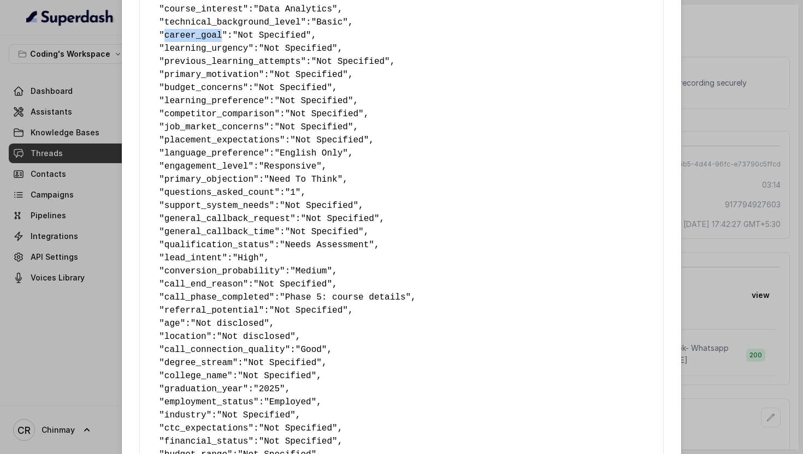
scroll to position [184, 0]
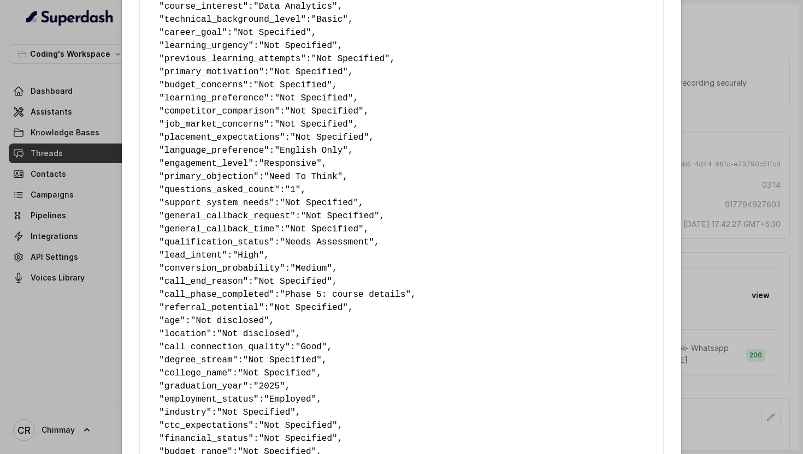
click at [199, 151] on span "language_preference" at bounding box center [213, 151] width 99 height 10
copy span "language_preference"
click at [205, 164] on span "engagement_level" at bounding box center [206, 164] width 84 height 10
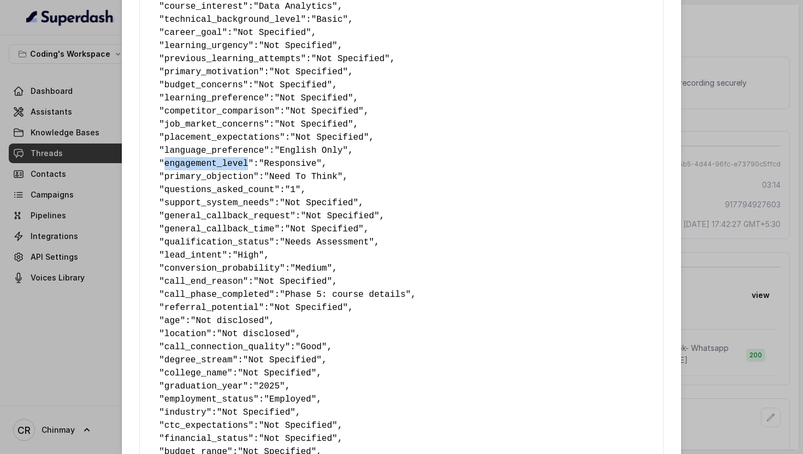
copy span "engagement_level"
click at [219, 187] on span "questions_asked_count" at bounding box center [219, 190] width 110 height 10
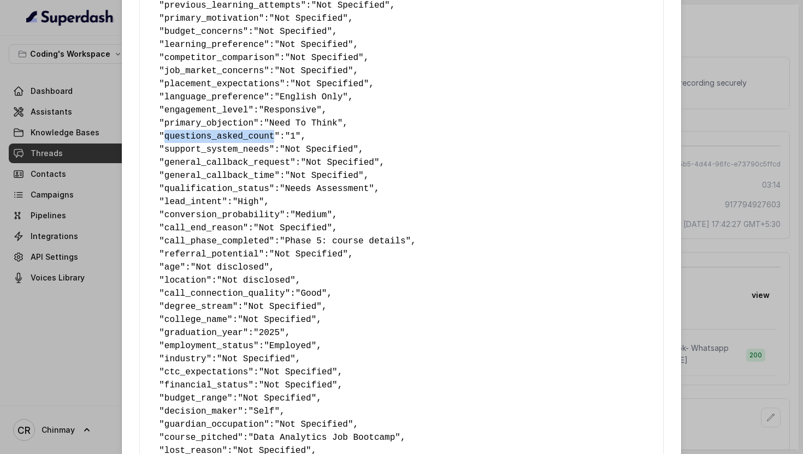
scroll to position [239, 0]
click at [230, 190] on span "qualification_status" at bounding box center [216, 188] width 105 height 10
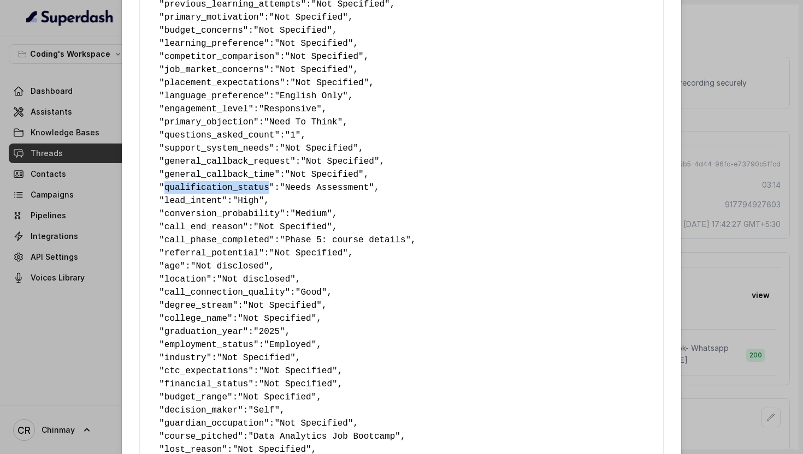
click at [230, 190] on span "qualification_status" at bounding box center [216, 188] width 105 height 10
click at [197, 204] on span "lead_intent" at bounding box center [193, 201] width 58 height 10
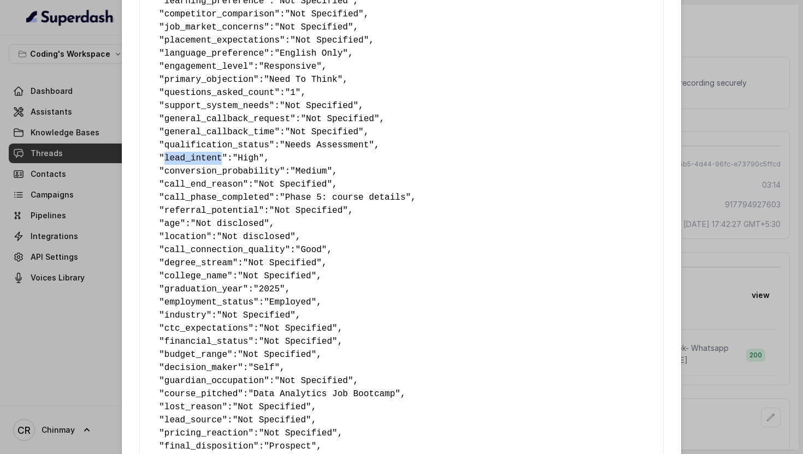
scroll to position [282, 0]
click at [191, 173] on span "conversion_probability" at bounding box center [221, 171] width 115 height 10
click at [225, 197] on span "call_phase_completed" at bounding box center [216, 197] width 105 height 10
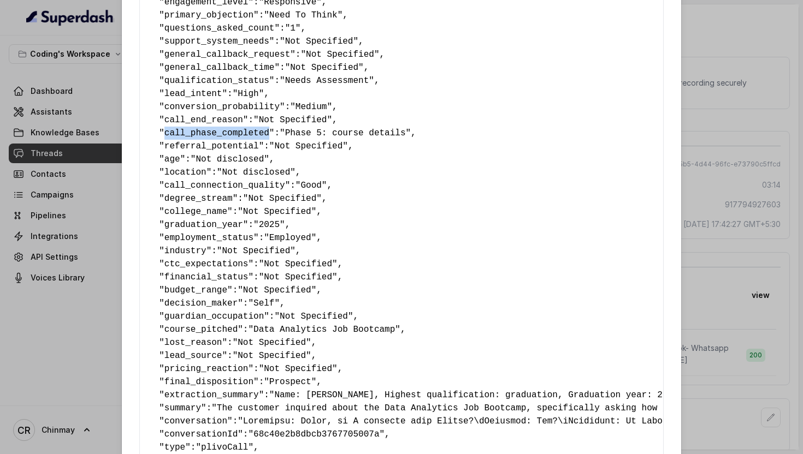
scroll to position [348, 0]
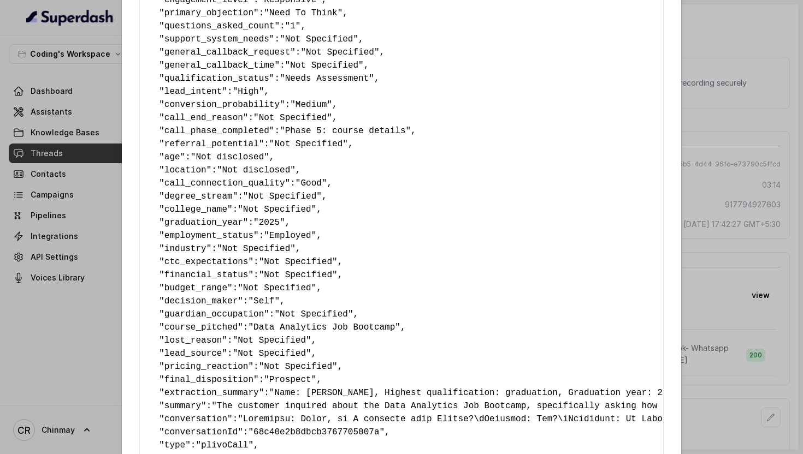
click at [194, 184] on span "call_connection_quality" at bounding box center [224, 184] width 121 height 10
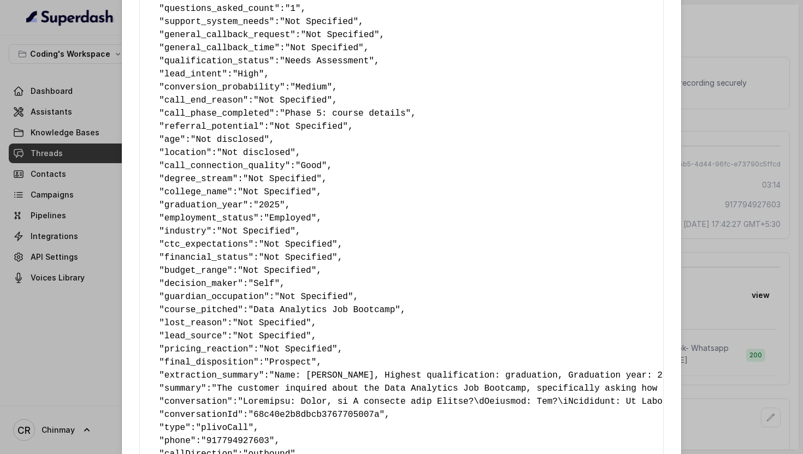
click at [227, 208] on span "graduation_year" at bounding box center [203, 205] width 79 height 10
click at [228, 215] on span "employment_status" at bounding box center [208, 218] width 89 height 10
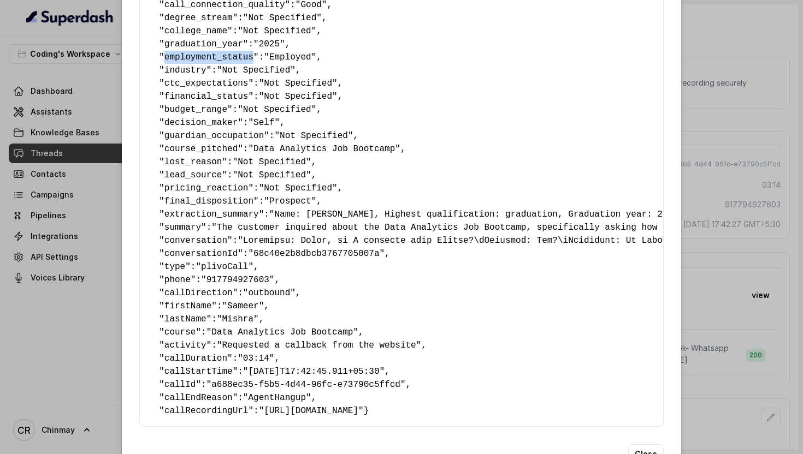
scroll to position [533, 0]
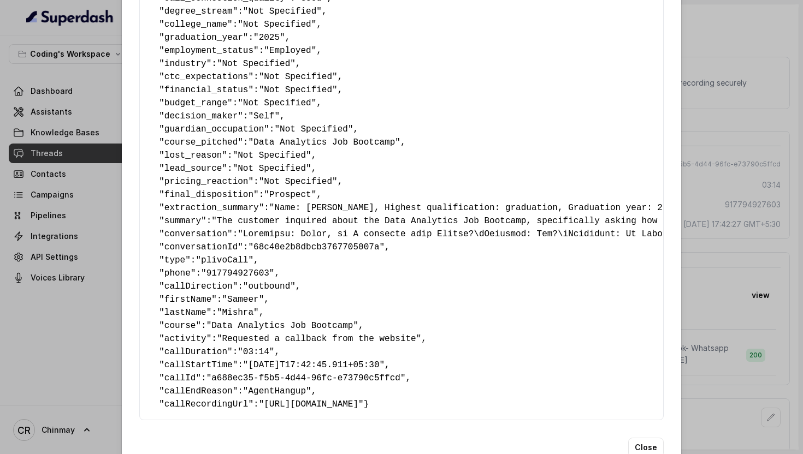
click at [204, 196] on span "final_disposition" at bounding box center [208, 195] width 89 height 10
click at [224, 210] on span "extraction_summary" at bounding box center [211, 208] width 94 height 10
click at [189, 221] on span "summary" at bounding box center [182, 221] width 37 height 10
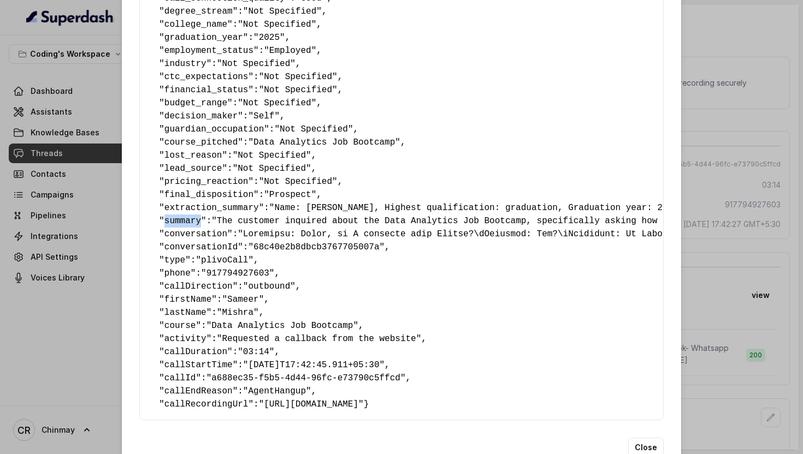
click at [189, 221] on span "summary" at bounding box center [182, 221] width 37 height 10
click at [200, 236] on span "conversation" at bounding box center [195, 234] width 63 height 10
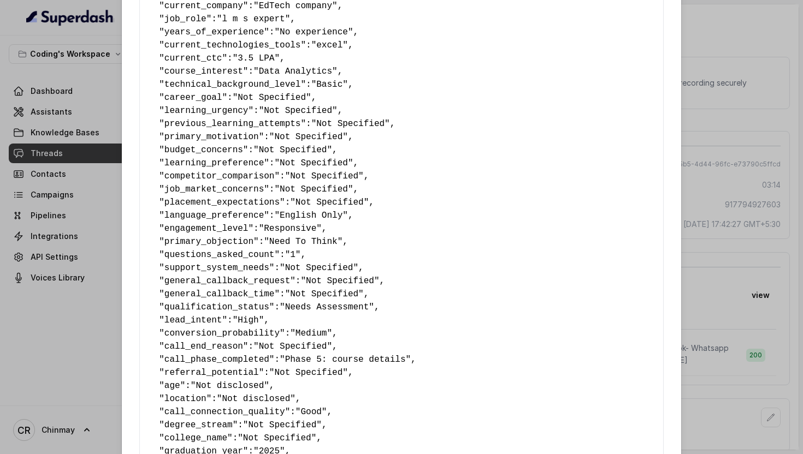
scroll to position [121, 0]
